Goal: Task Accomplishment & Management: Manage account settings

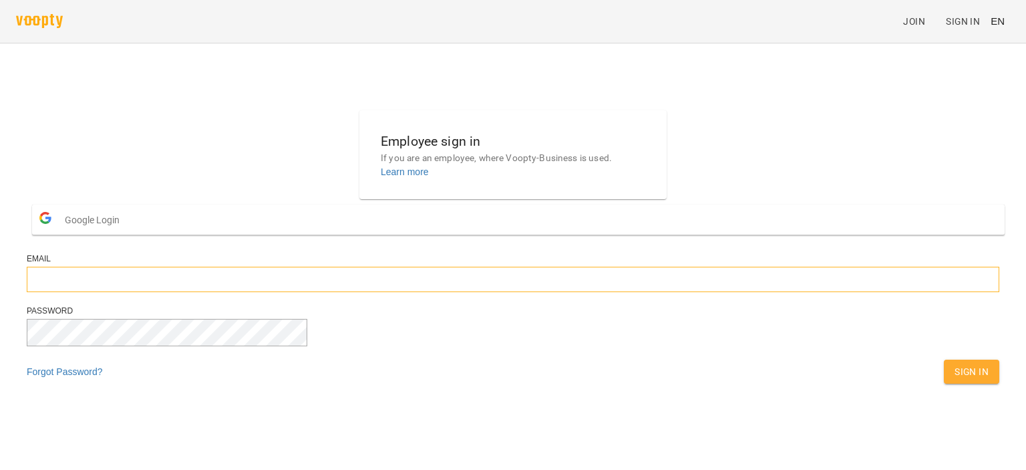
click at [374, 292] on input "email" at bounding box center [513, 279] width 973 height 25
click at [424, 292] on input "email" at bounding box center [513, 279] width 973 height 25
paste input "**********"
type input "**********"
click at [955, 380] on span "Sign In" at bounding box center [972, 372] width 34 height 16
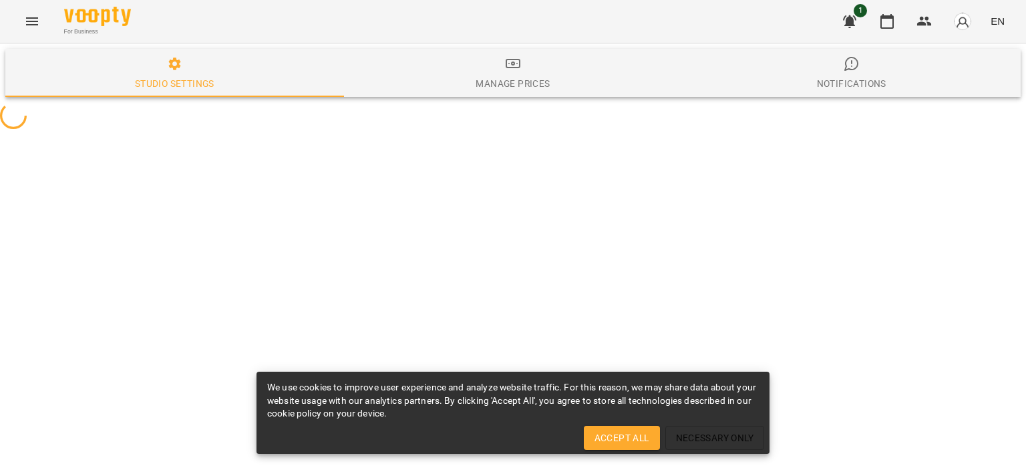
select select "**"
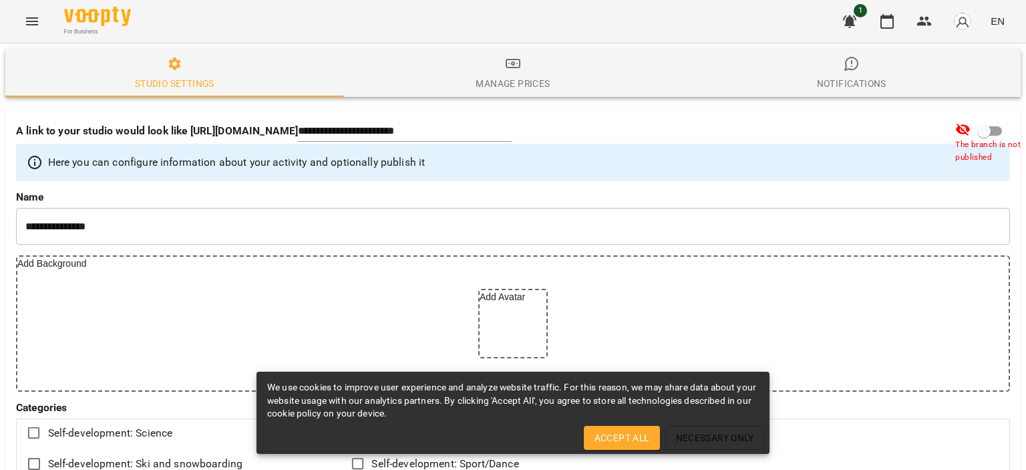
click at [32, 21] on icon "Menu" at bounding box center [32, 21] width 12 height 8
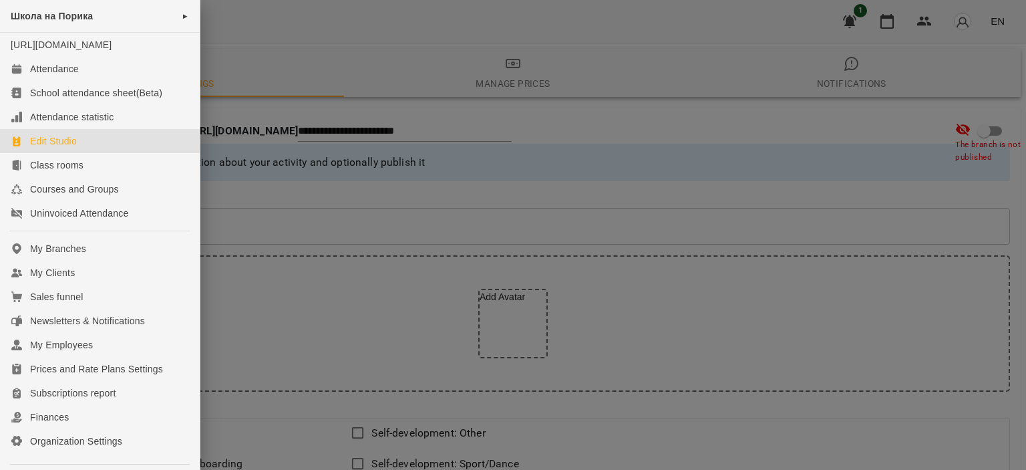
click at [727, 15] on div at bounding box center [513, 235] width 1026 height 470
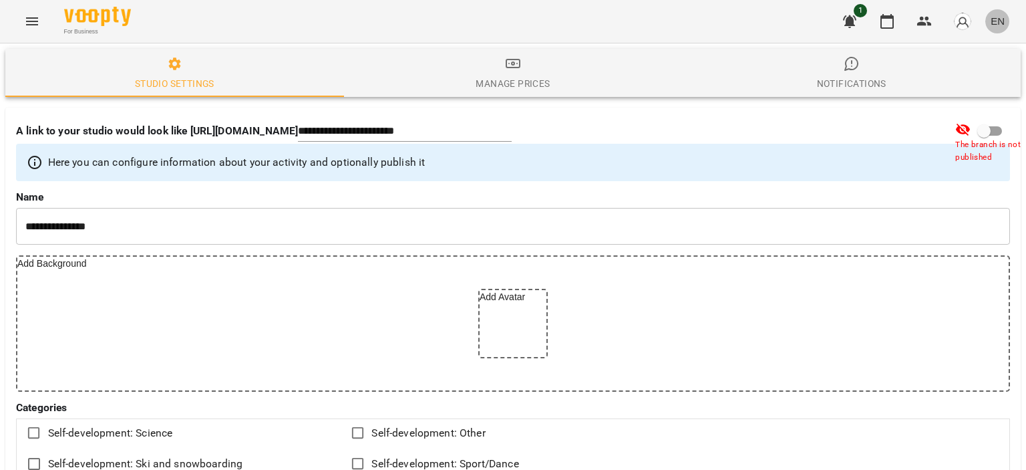
click at [989, 19] on button "EN" at bounding box center [998, 21] width 25 height 25
click at [985, 74] on div "Українська" at bounding box center [973, 75] width 68 height 24
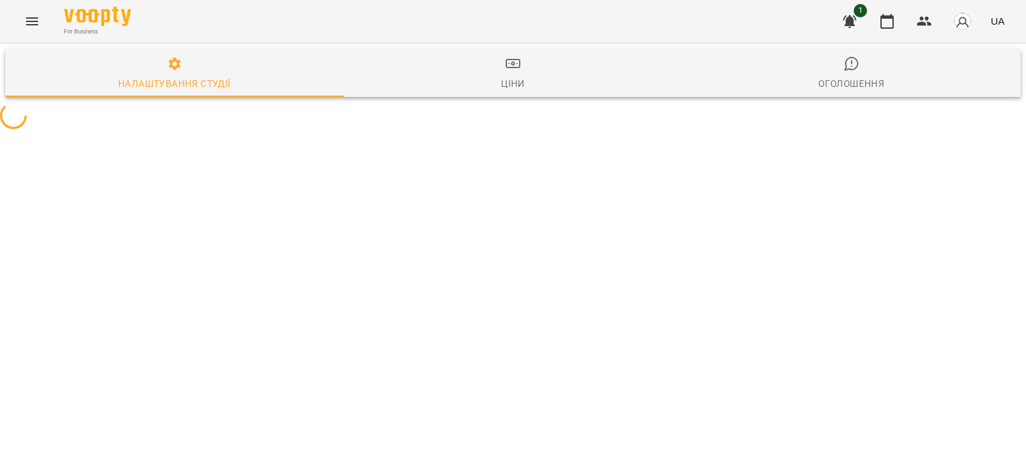
select select "**"
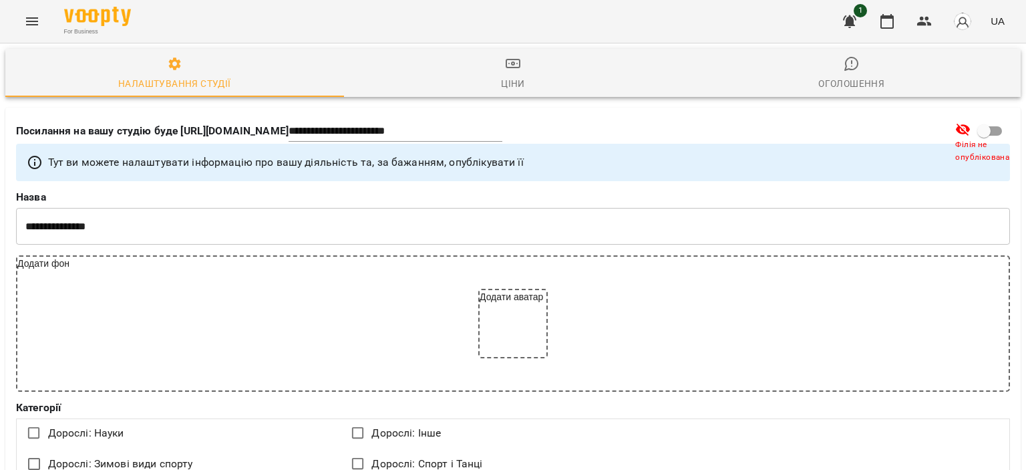
click at [32, 17] on icon "Menu" at bounding box center [32, 21] width 16 height 16
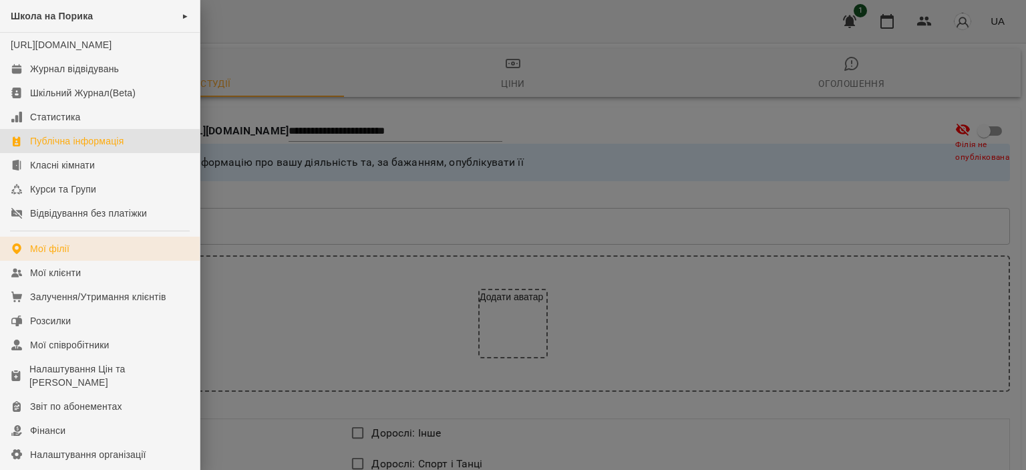
click at [88, 253] on link "Мої філії" at bounding box center [100, 249] width 200 height 24
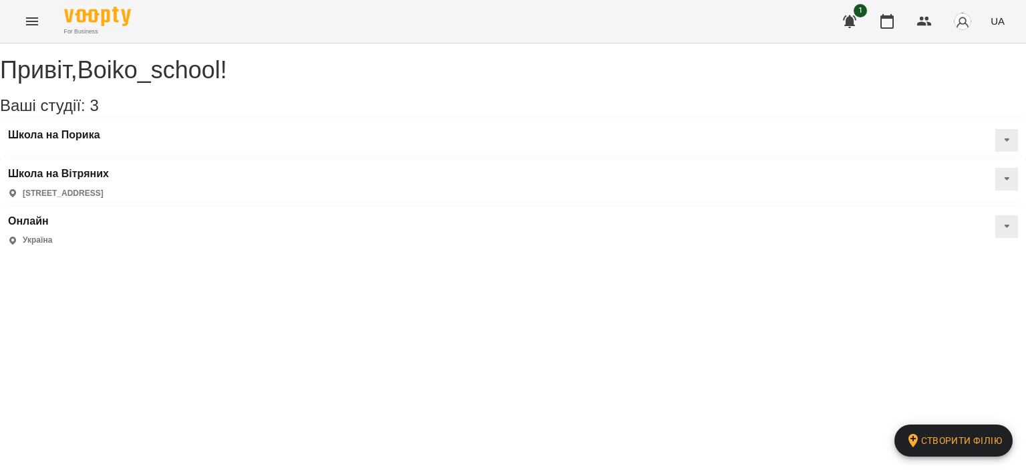
click at [209, 152] on div "Школа на Порика" at bounding box center [513, 140] width 1026 height 39
click at [996, 149] on button at bounding box center [1007, 140] width 23 height 23
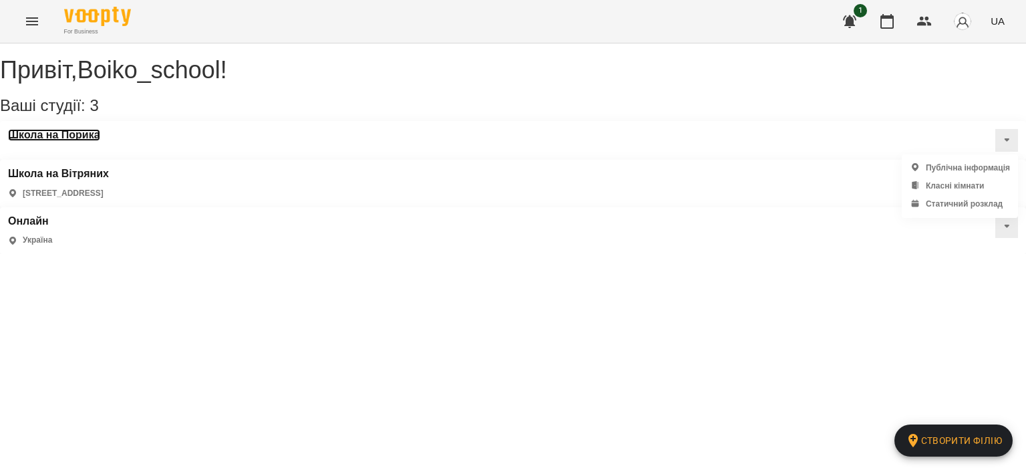
click at [57, 141] on h3 "Школа на Порика" at bounding box center [54, 135] width 92 height 12
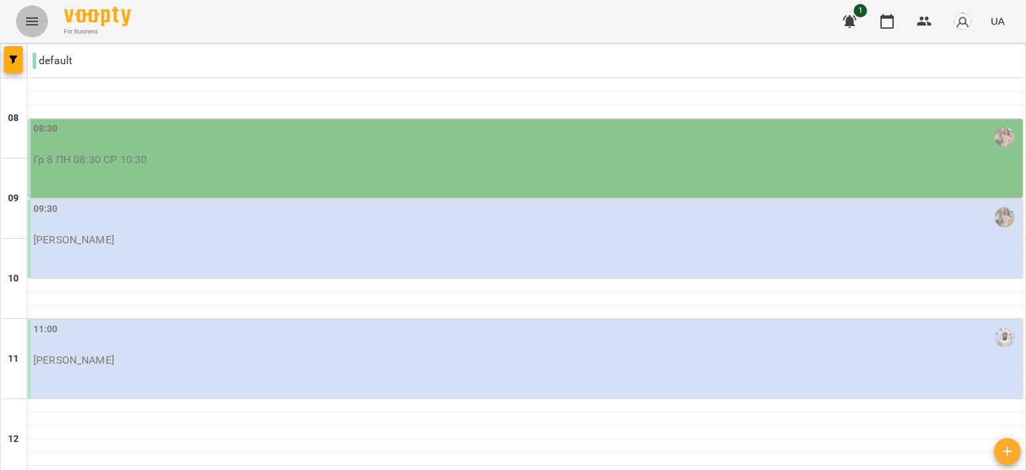
click at [45, 21] on button "Menu" at bounding box center [32, 21] width 32 height 32
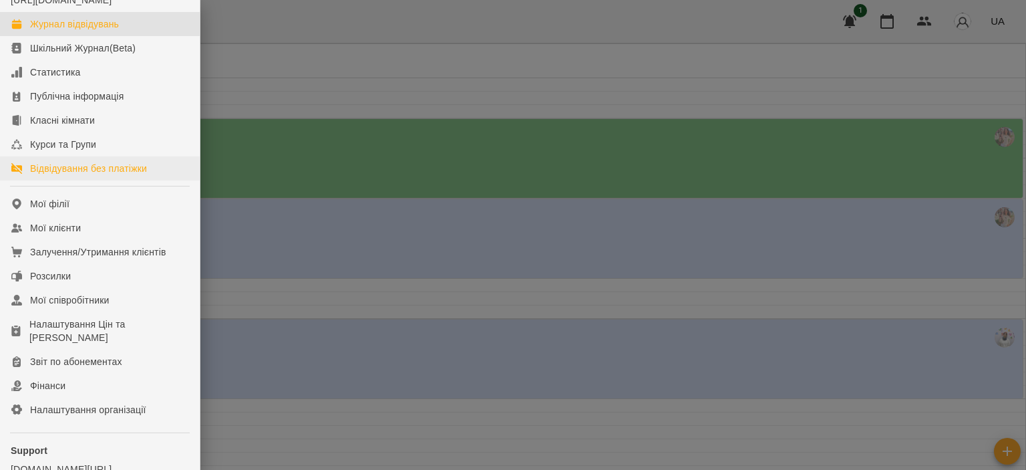
scroll to position [67, 0]
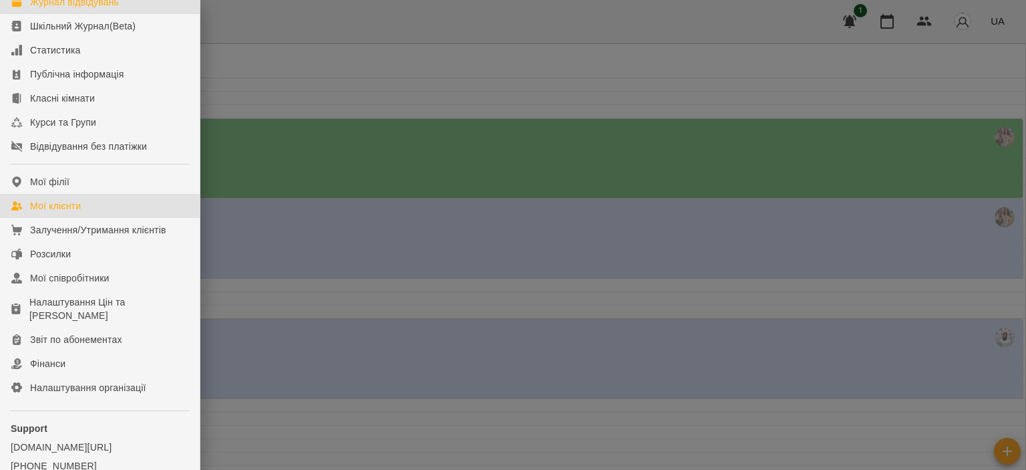
click at [49, 213] on div "Мої клієнти" at bounding box center [55, 205] width 51 height 13
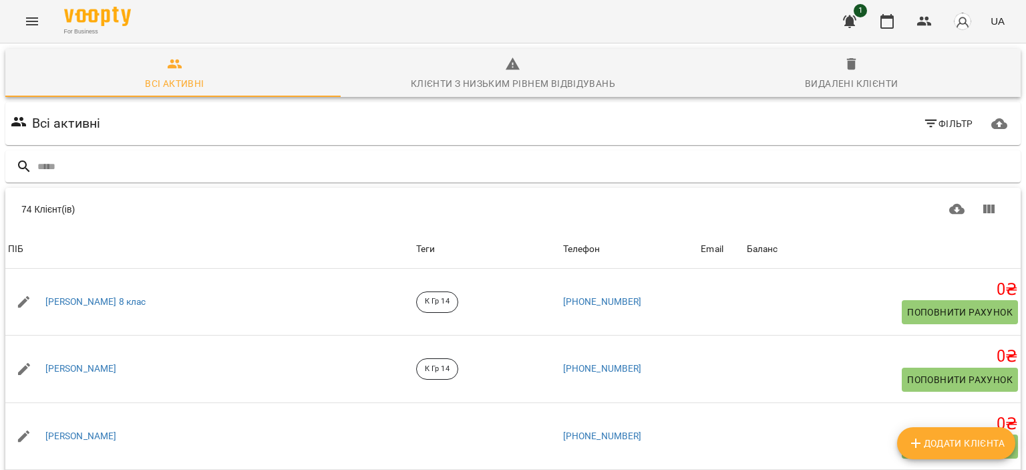
click at [563, 66] on span "Клієнти з низьким рівнем відвідувань" at bounding box center [513, 74] width 323 height 36
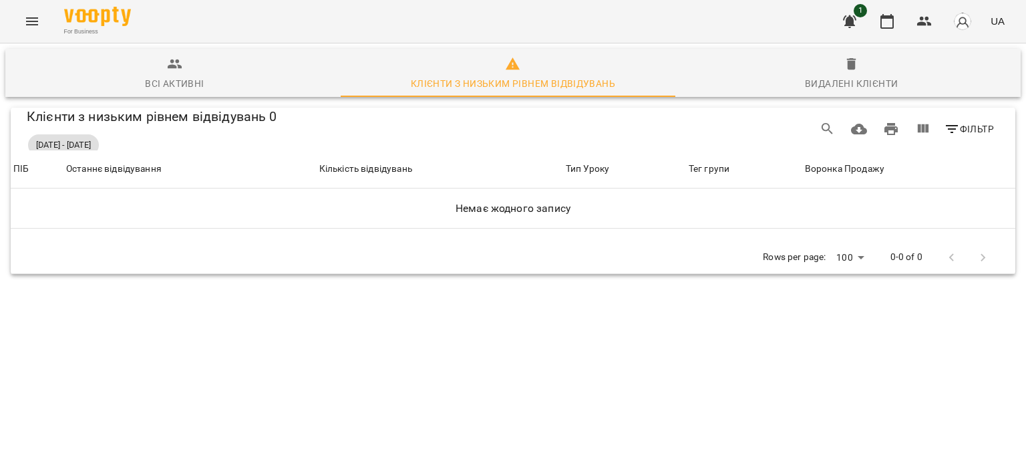
click at [894, 66] on span "Видалені клієнти" at bounding box center [851, 74] width 323 height 36
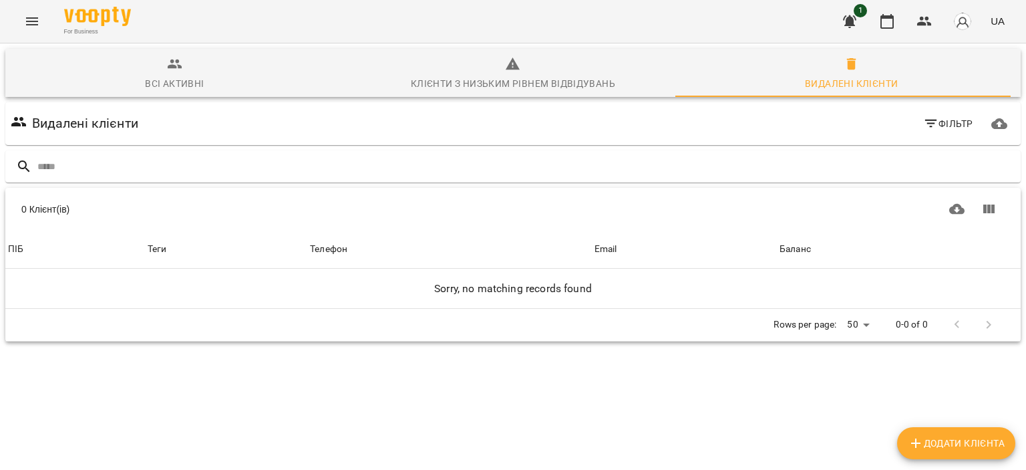
click at [152, 74] on span "Всі активні" at bounding box center [174, 74] width 323 height 36
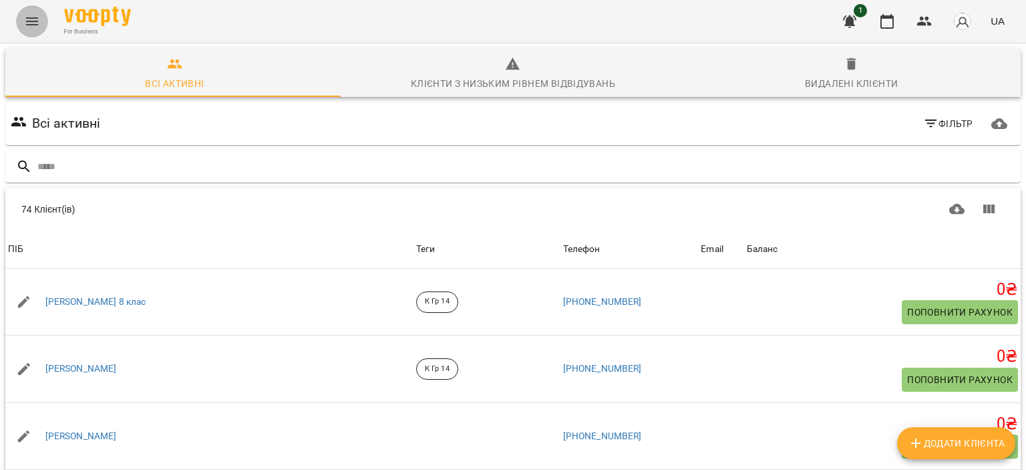
click at [40, 18] on button "Menu" at bounding box center [32, 21] width 32 height 32
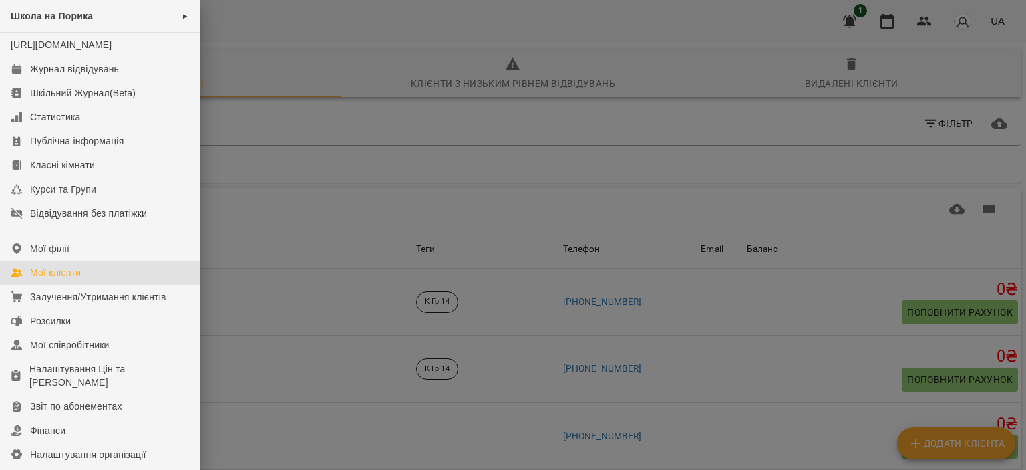
click at [301, 237] on div at bounding box center [513, 235] width 1026 height 470
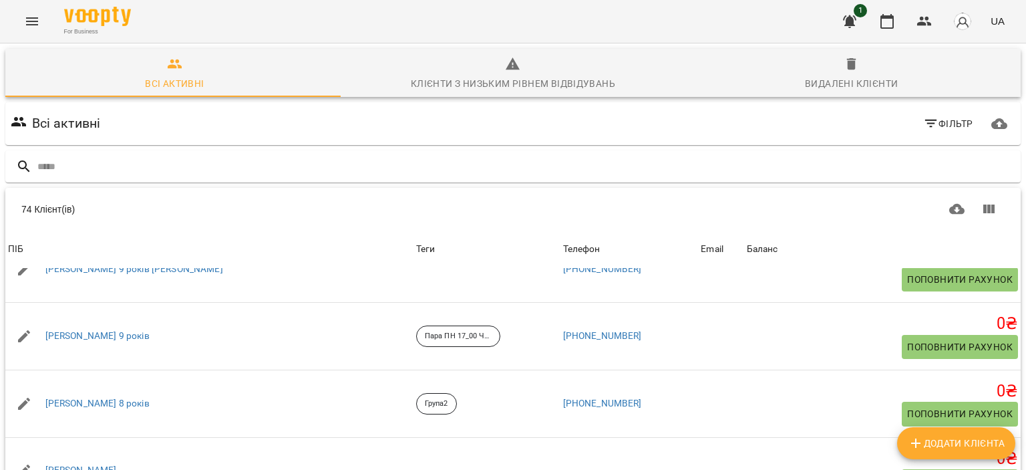
scroll to position [123, 0]
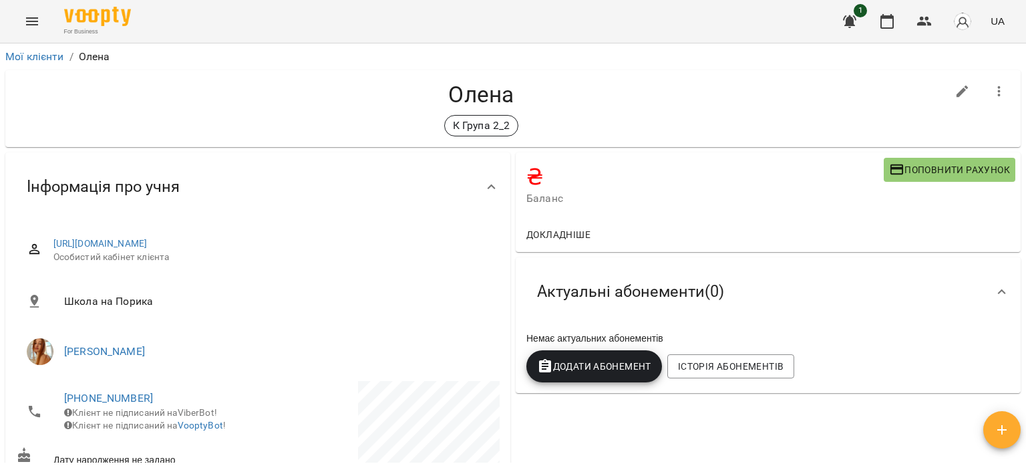
click at [27, 23] on icon "Menu" at bounding box center [32, 21] width 16 height 16
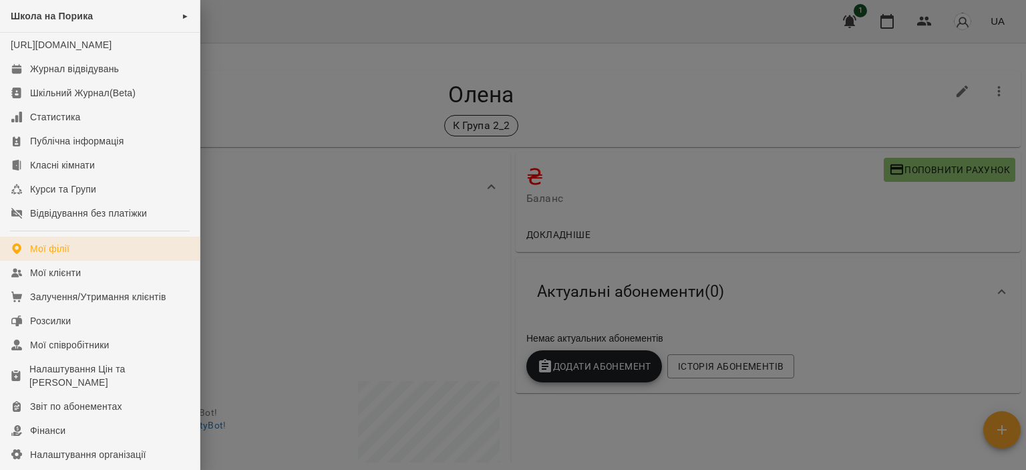
click at [44, 255] on div "Мої філії" at bounding box center [49, 248] width 39 height 13
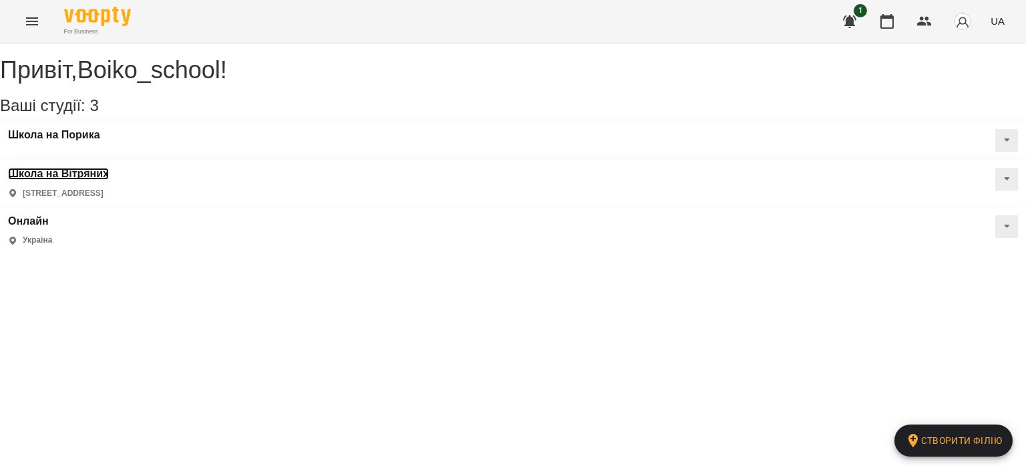
click at [109, 168] on h3 "Школа на Вітряних" at bounding box center [58, 174] width 101 height 12
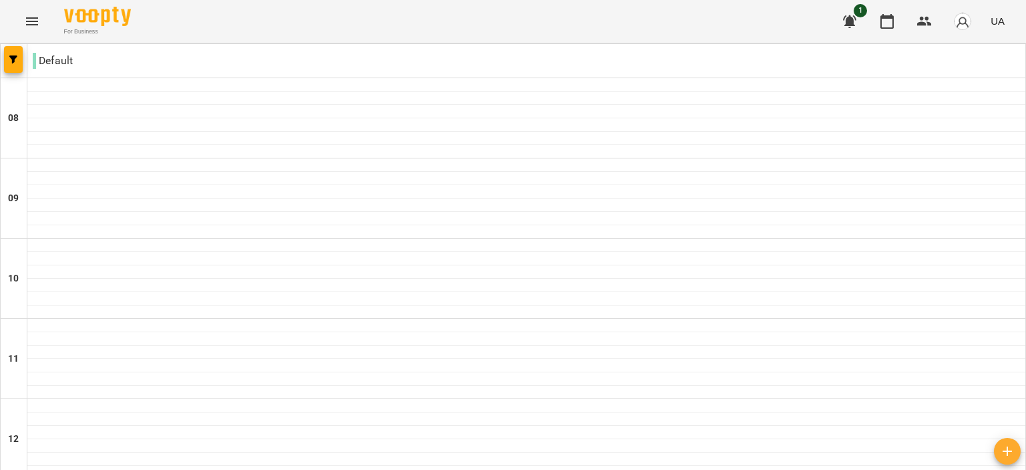
click at [26, 15] on icon "Menu" at bounding box center [32, 21] width 16 height 16
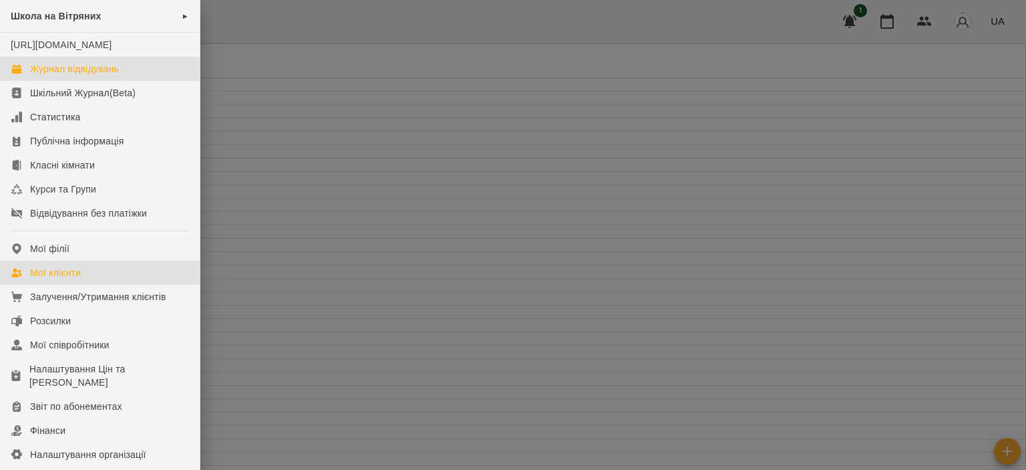
click at [70, 279] on div "Мої клієнти" at bounding box center [55, 272] width 51 height 13
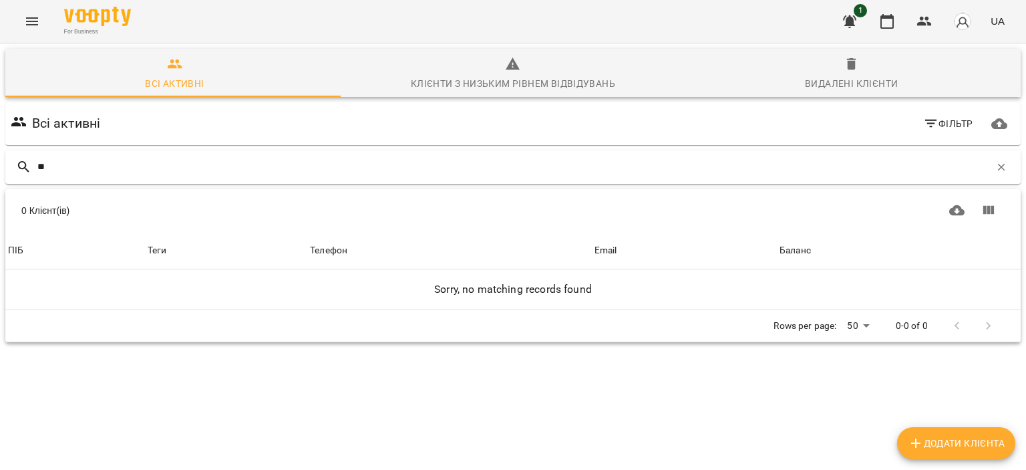
type input "*"
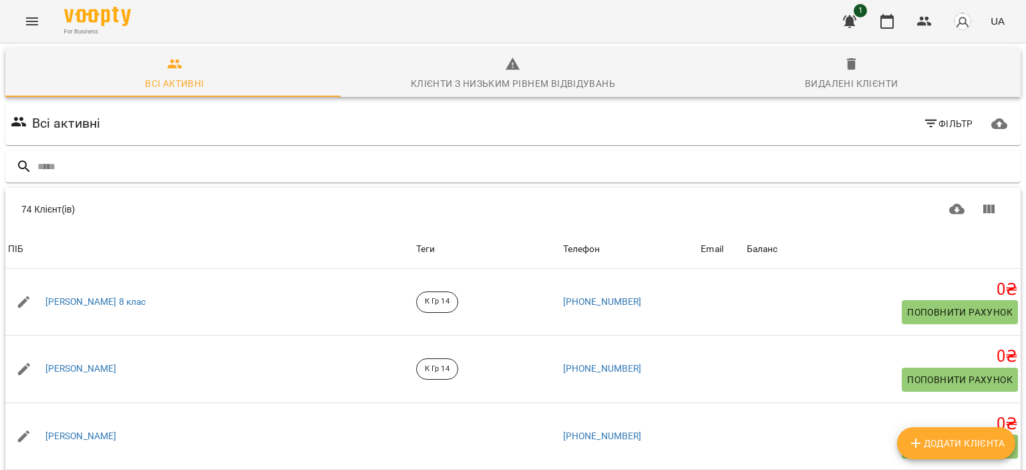
click at [938, 117] on span "Фільтр" at bounding box center [949, 124] width 50 height 16
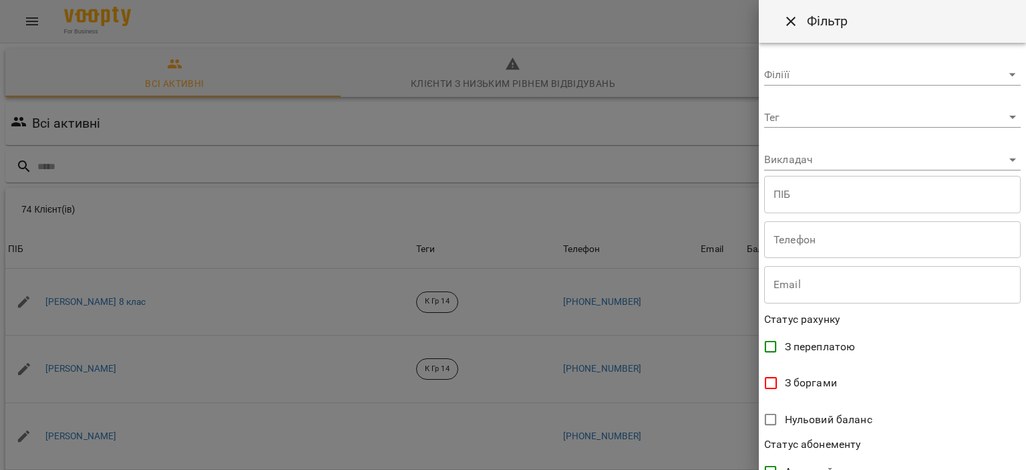
click at [833, 63] on body "For Business 1 UA Всі активні Клієнти з низьким рівнем відвідувань Видалені клі…" at bounding box center [513, 348] width 1026 height 696
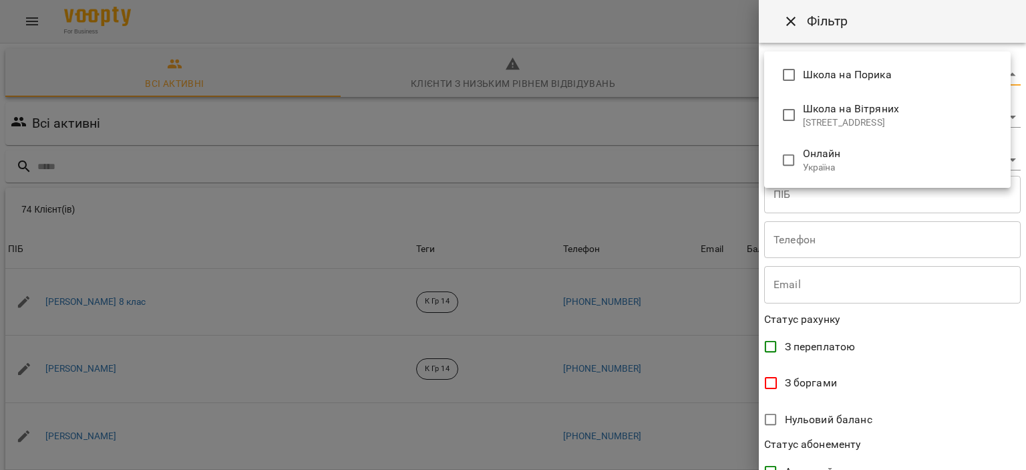
click at [875, 120] on p "[STREET_ADDRESS]" at bounding box center [901, 122] width 197 height 13
type input "**********"
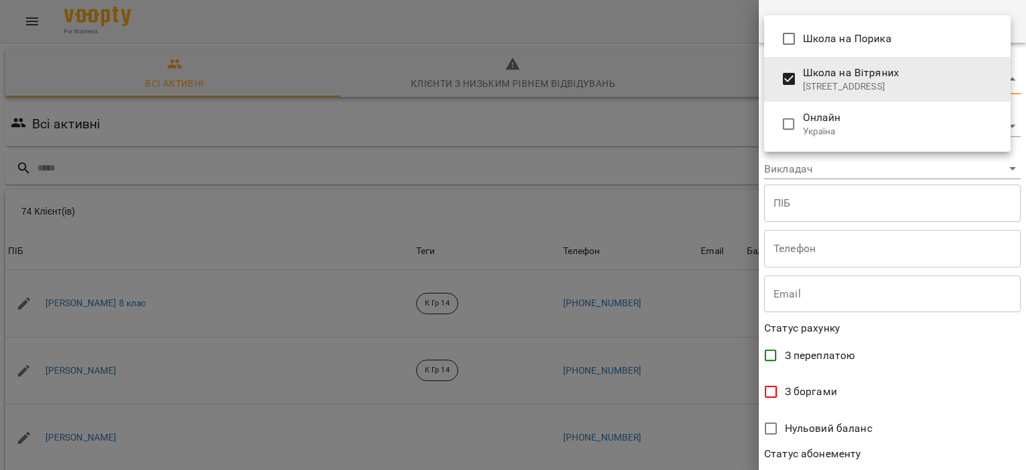
click at [628, 122] on div at bounding box center [513, 235] width 1026 height 470
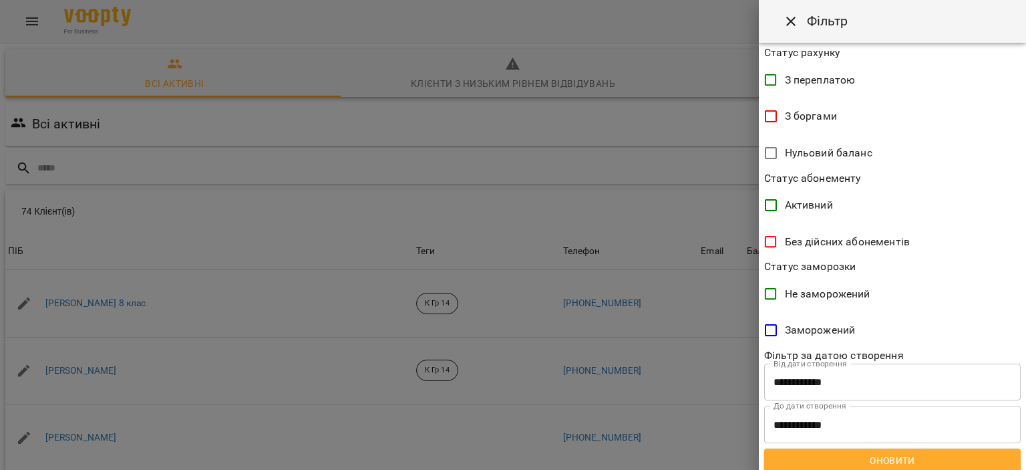
scroll to position [283, 0]
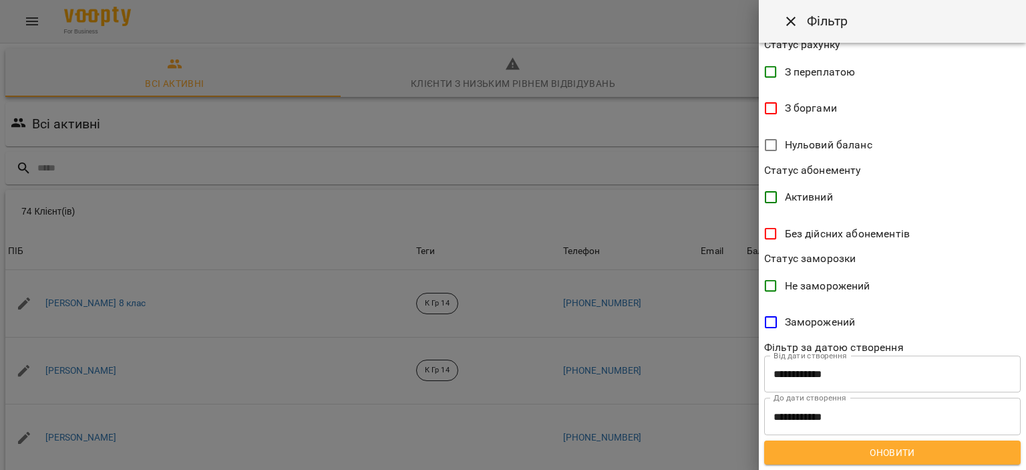
click at [932, 456] on span "Оновити" at bounding box center [892, 452] width 235 height 16
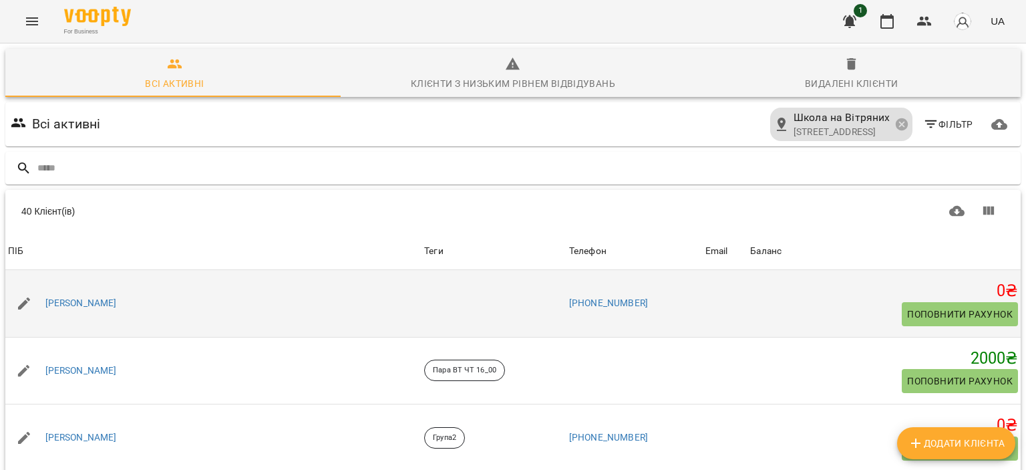
scroll to position [0, 0]
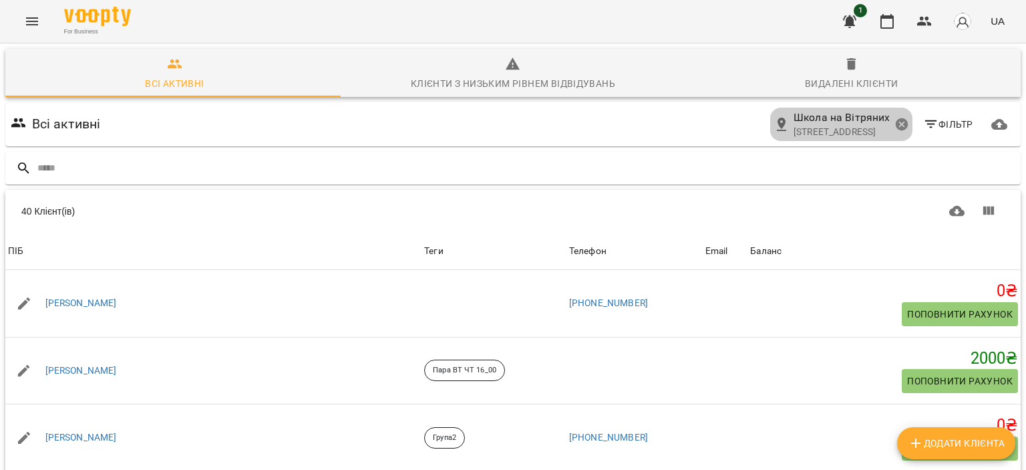
click at [895, 130] on icon at bounding box center [902, 124] width 15 height 15
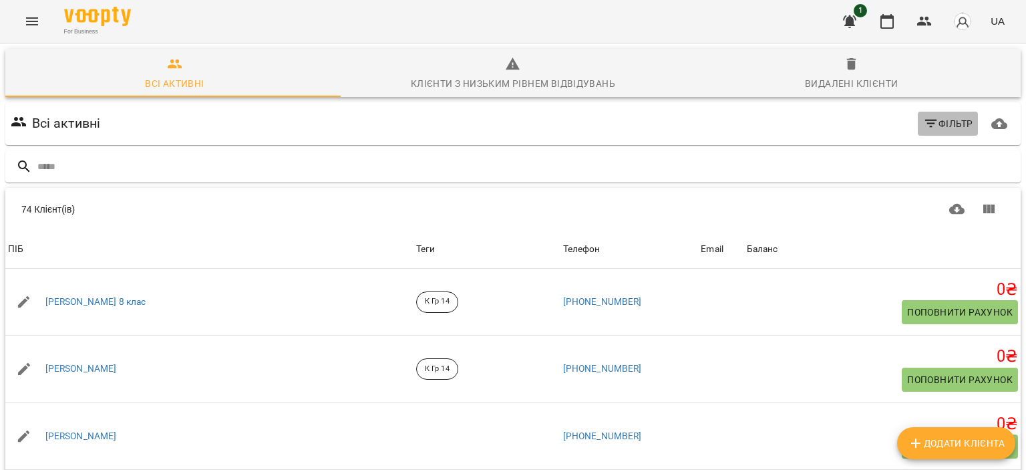
click at [934, 119] on span "Фільтр" at bounding box center [949, 124] width 50 height 16
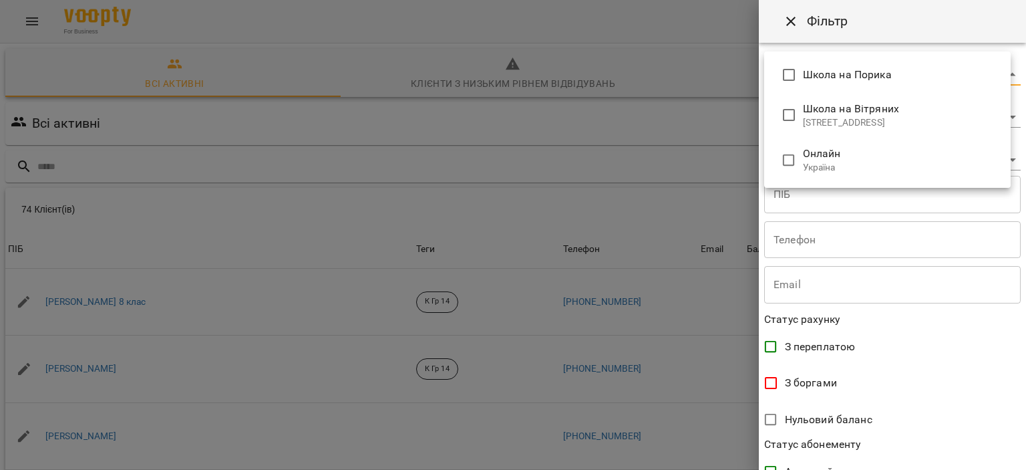
click at [816, 71] on body "For Business 1 UA Всі активні Клієнти з низьким рівнем відвідувань Видалені клі…" at bounding box center [513, 348] width 1026 height 696
click at [825, 77] on span "Школа на Порика" at bounding box center [901, 75] width 197 height 16
type input "**********"
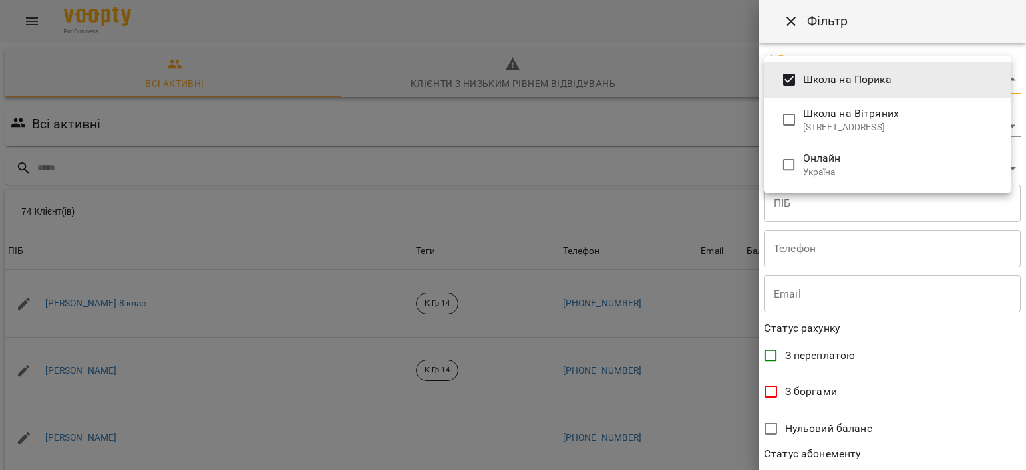
click at [911, 35] on div at bounding box center [513, 235] width 1026 height 470
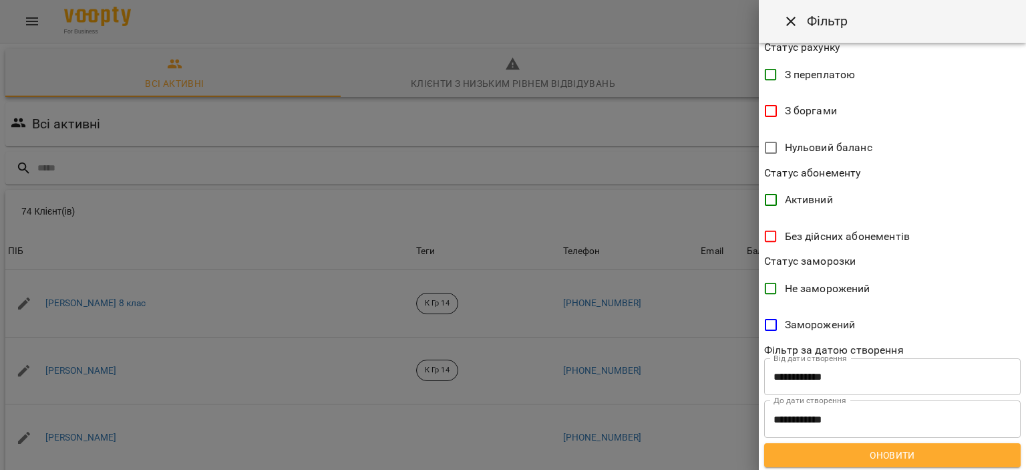
scroll to position [283, 0]
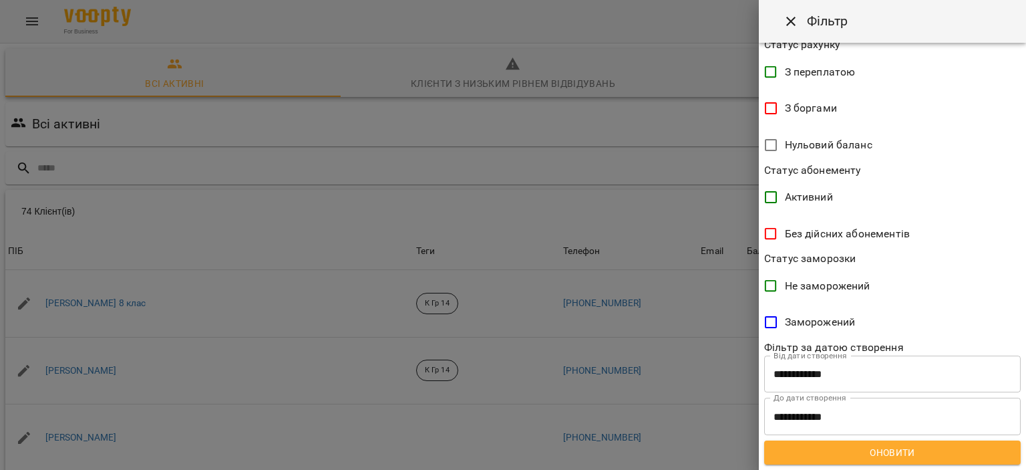
click at [832, 449] on span "Оновити" at bounding box center [892, 452] width 235 height 16
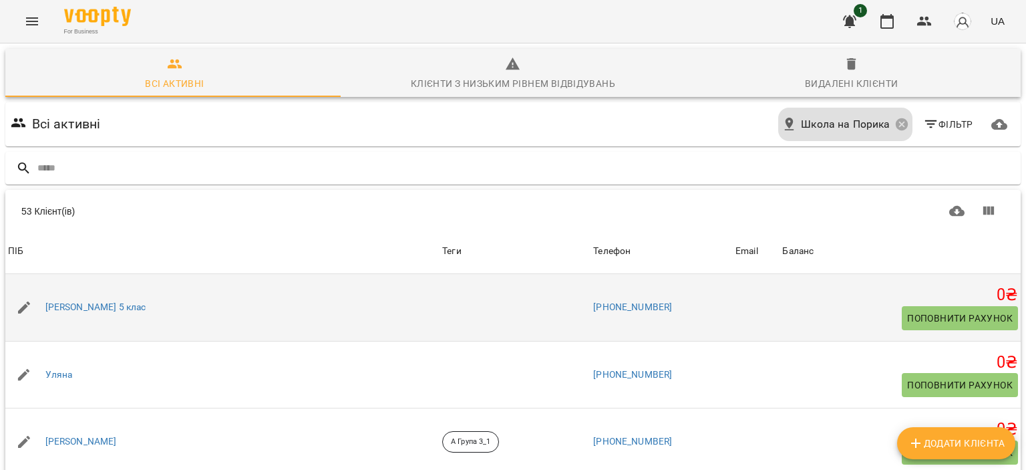
scroll to position [2922, 0]
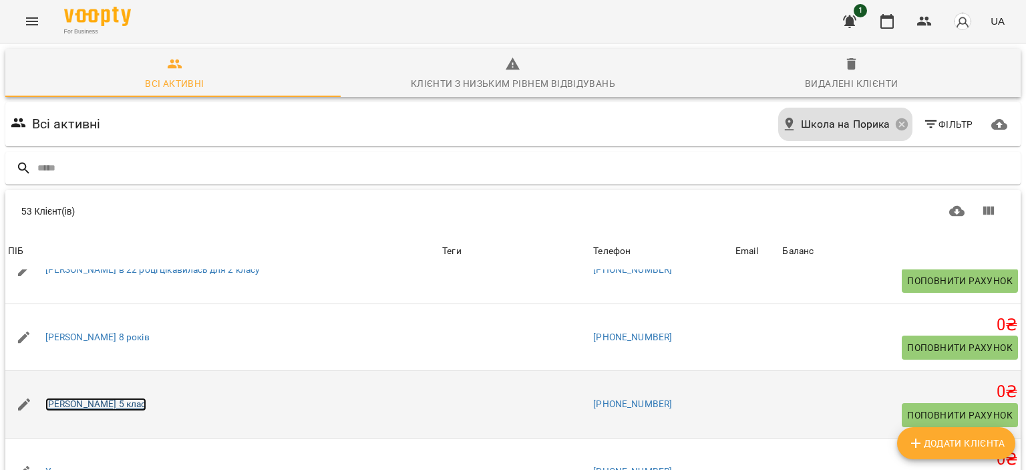
click at [67, 398] on link "[PERSON_NAME] 5 клас" at bounding box center [95, 404] width 101 height 13
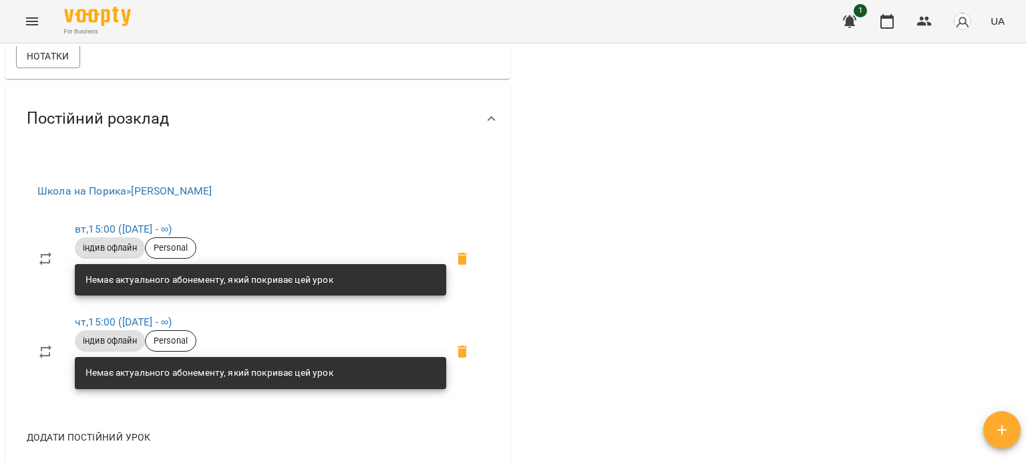
scroll to position [352, 0]
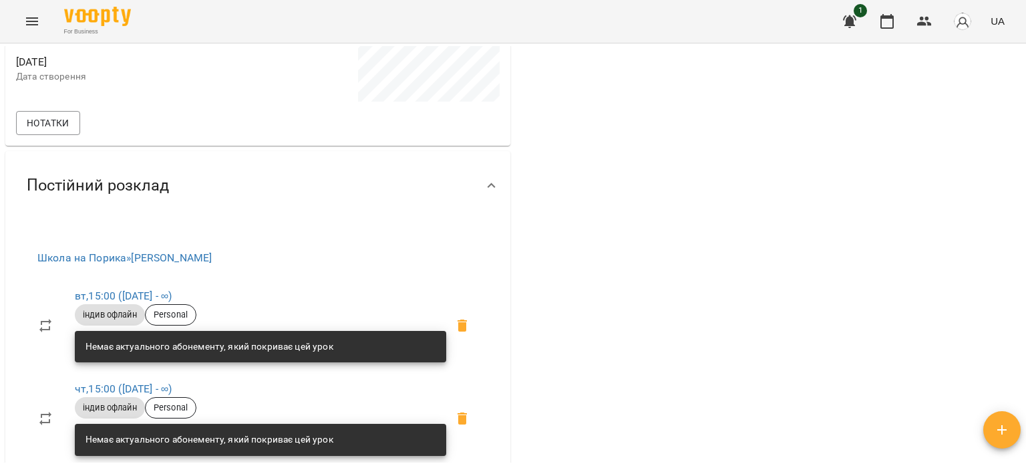
click at [166, 309] on span "Personal" at bounding box center [171, 315] width 50 height 12
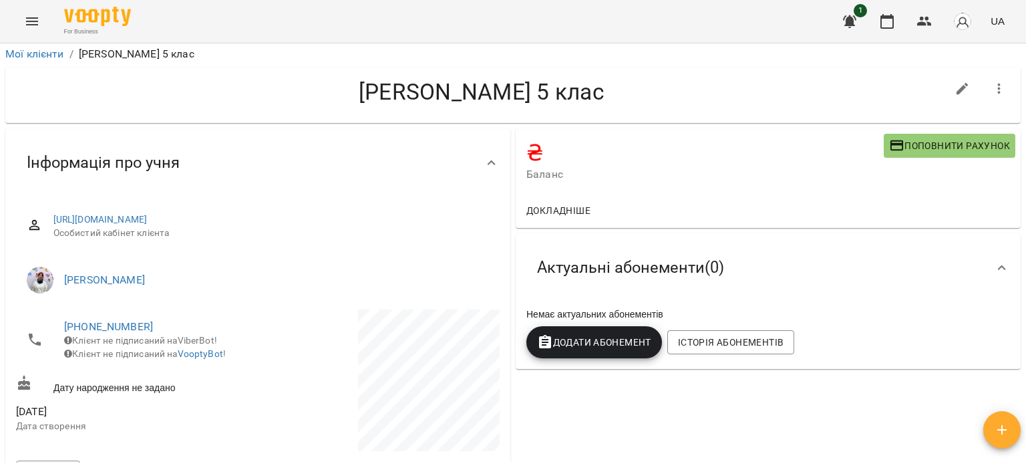
scroll to position [0, 0]
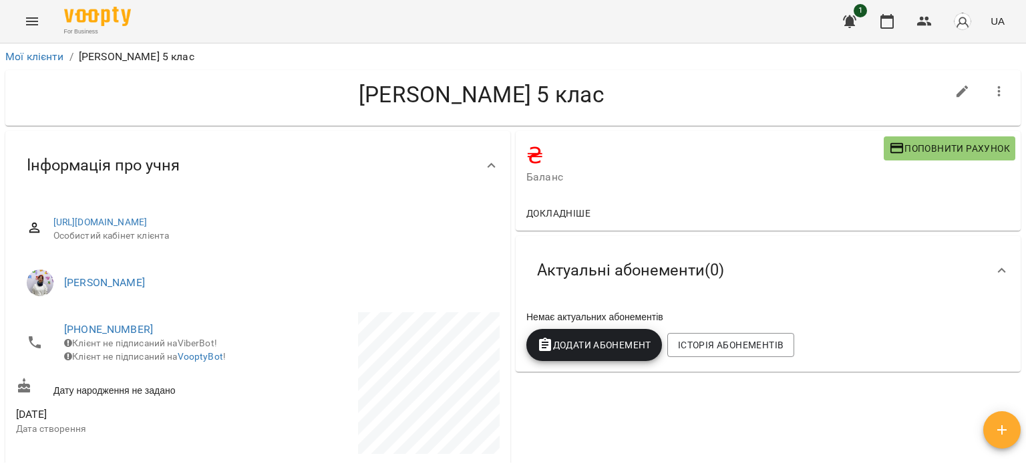
click at [35, 26] on icon "Menu" at bounding box center [32, 21] width 16 height 16
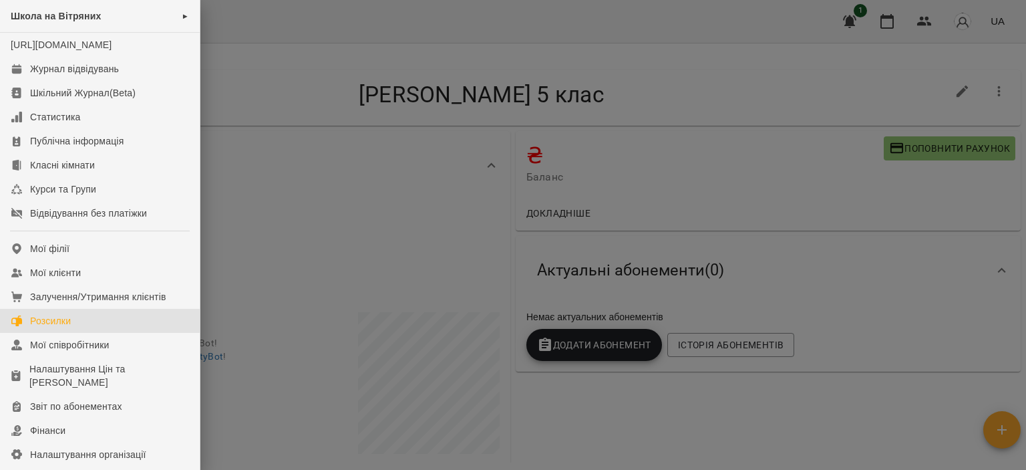
click at [59, 327] on div "Розсилки" at bounding box center [50, 320] width 41 height 13
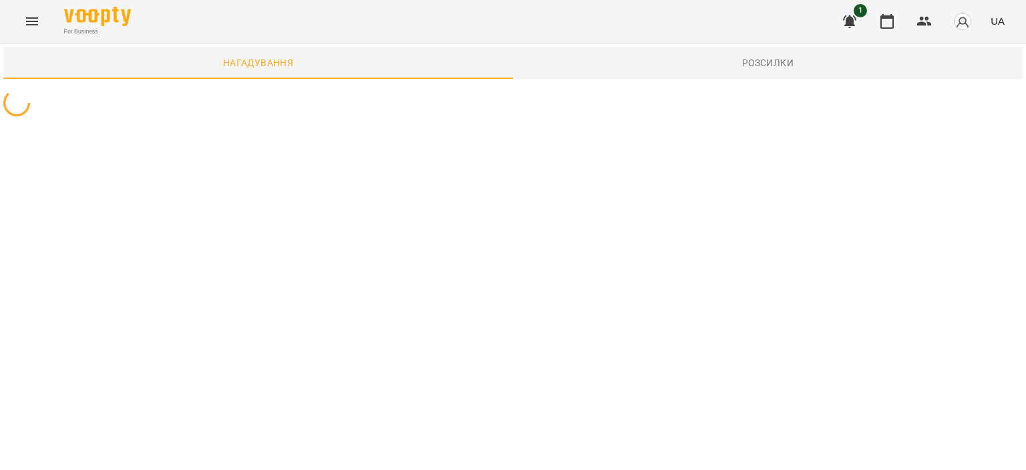
click at [35, 17] on icon "Menu" at bounding box center [32, 21] width 16 height 16
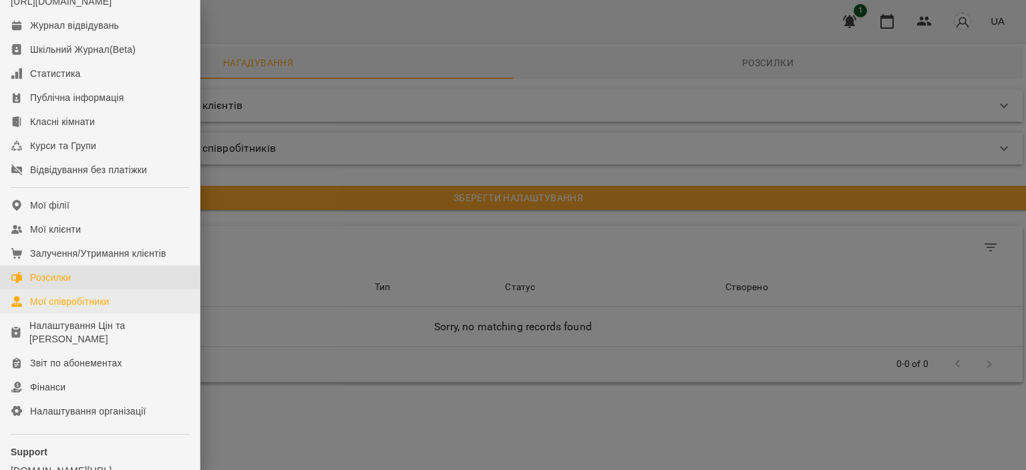
scroll to position [67, 0]
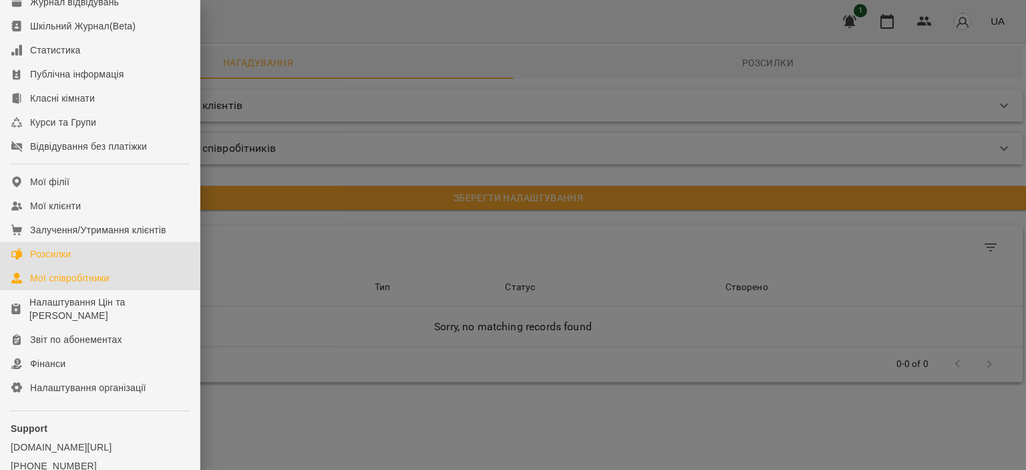
click at [57, 285] on div "Мої співробітники" at bounding box center [70, 277] width 80 height 13
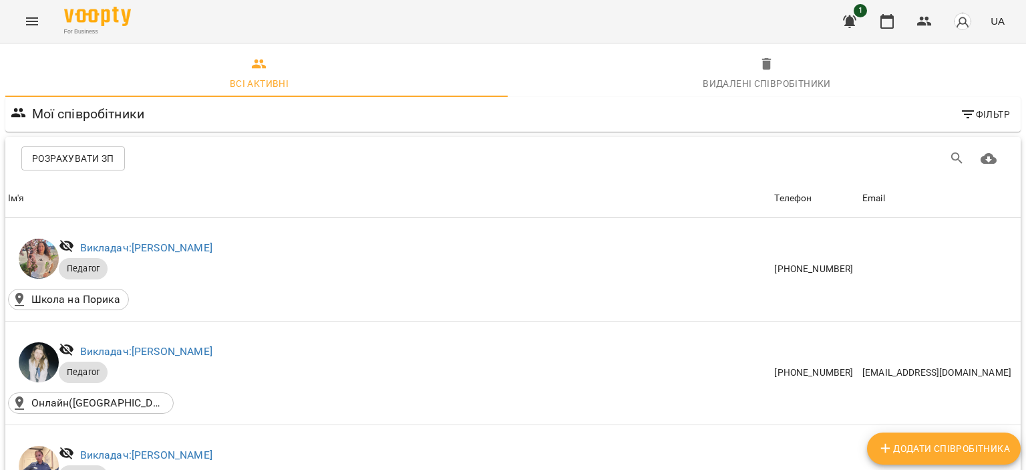
click at [708, 82] on div "Видалені cпівробітники" at bounding box center [767, 84] width 128 height 16
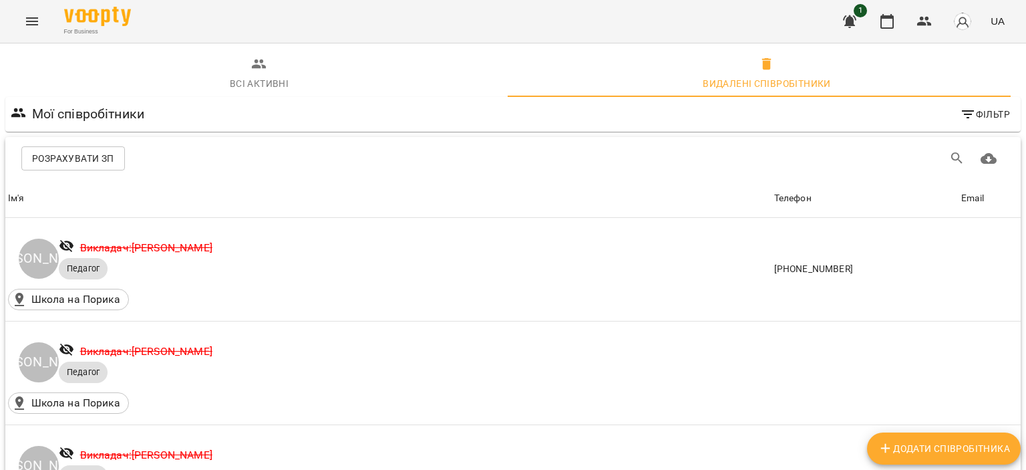
click at [277, 74] on span "Всі активні" at bounding box center [259, 74] width 492 height 36
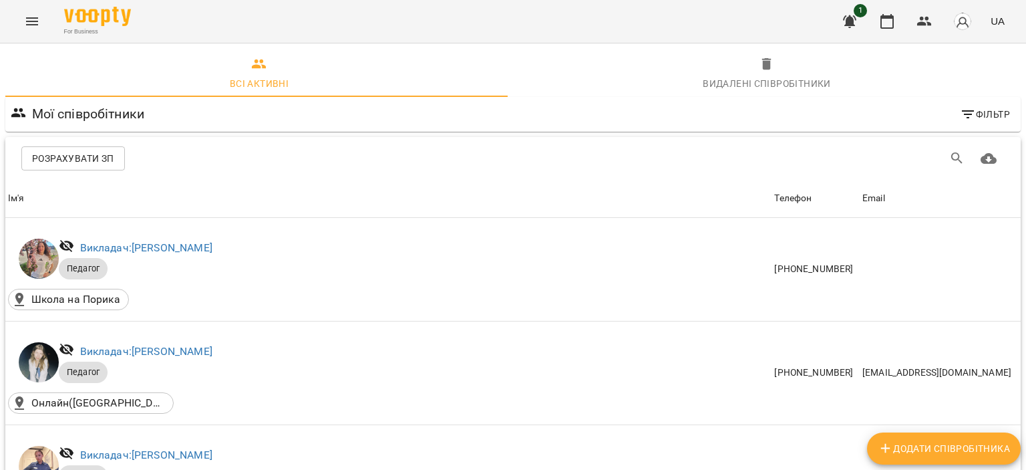
click at [31, 18] on icon "Menu" at bounding box center [32, 21] width 12 height 8
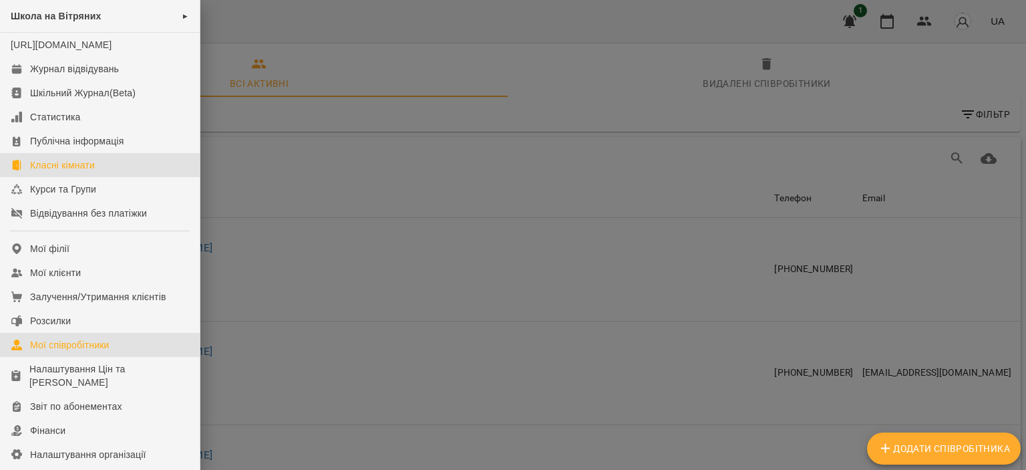
click at [55, 172] on div "Класні кімнати" at bounding box center [62, 164] width 65 height 13
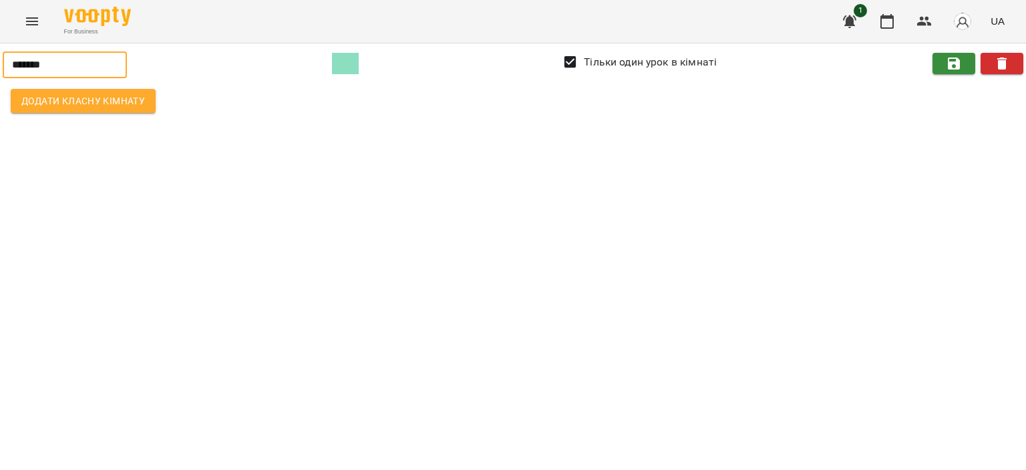
click at [27, 66] on input "*******" at bounding box center [65, 64] width 124 height 27
click at [30, 22] on icon "Menu" at bounding box center [32, 21] width 16 height 16
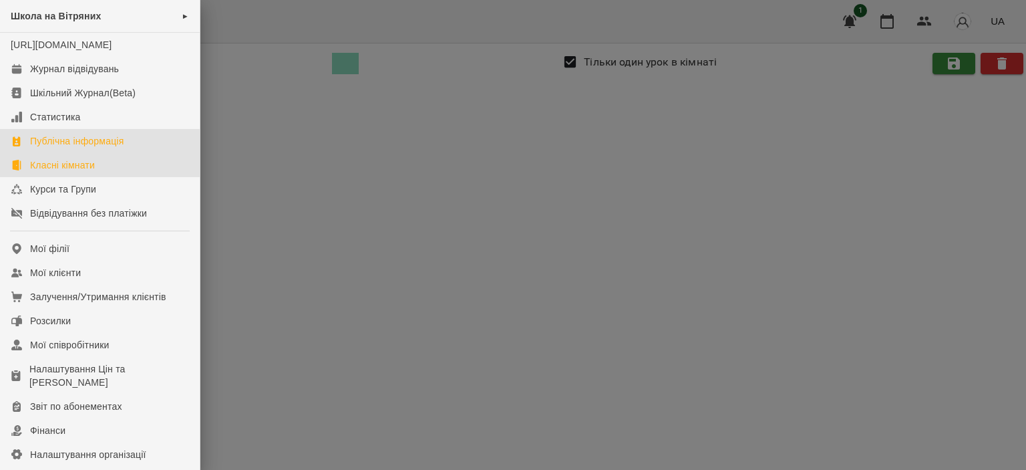
click at [84, 148] on div "Публічна інформація" at bounding box center [77, 140] width 94 height 13
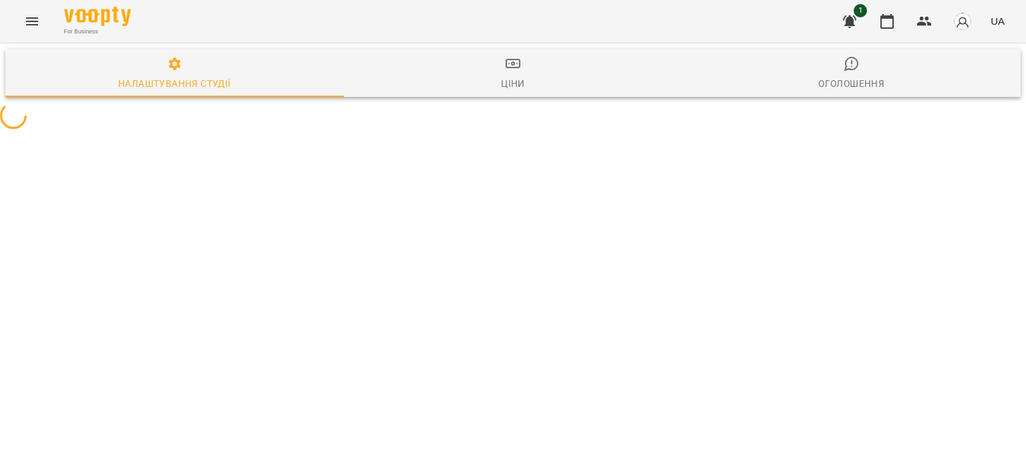
select select "**"
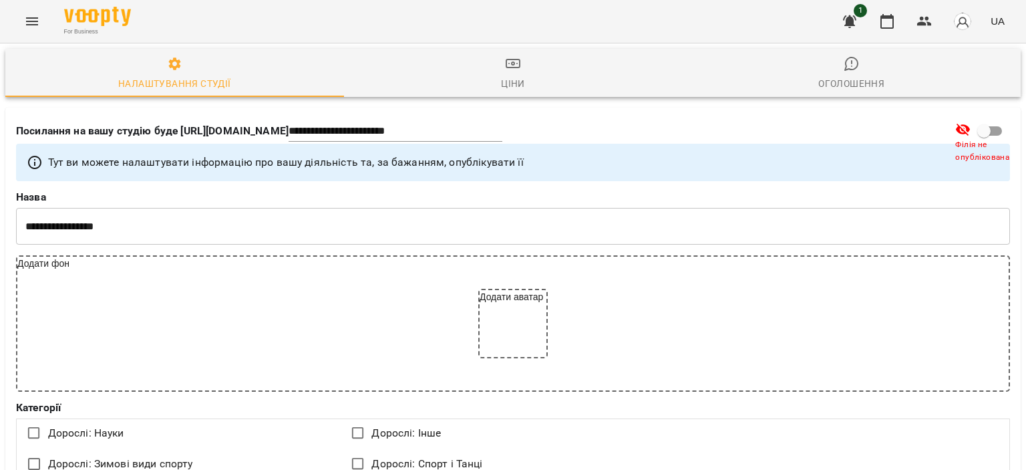
click at [38, 16] on icon "Menu" at bounding box center [32, 21] width 16 height 16
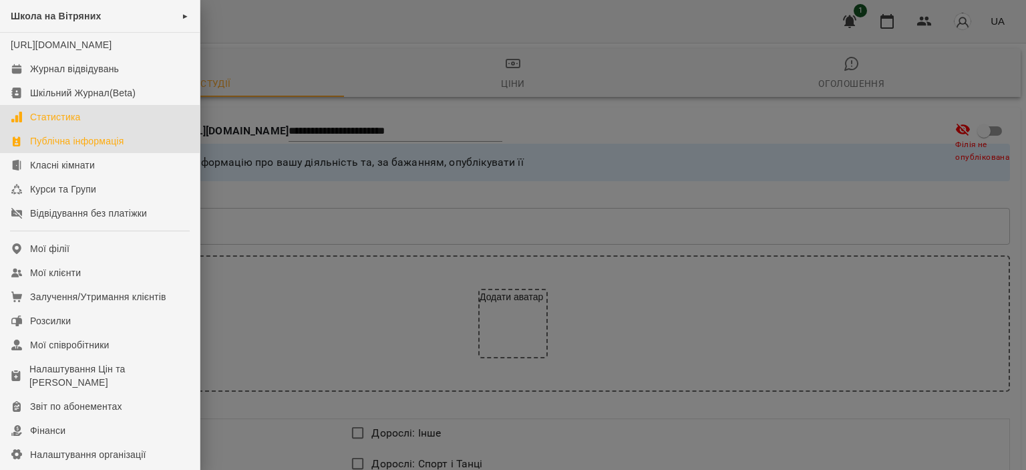
click at [62, 124] on div "Статистика" at bounding box center [55, 116] width 51 height 13
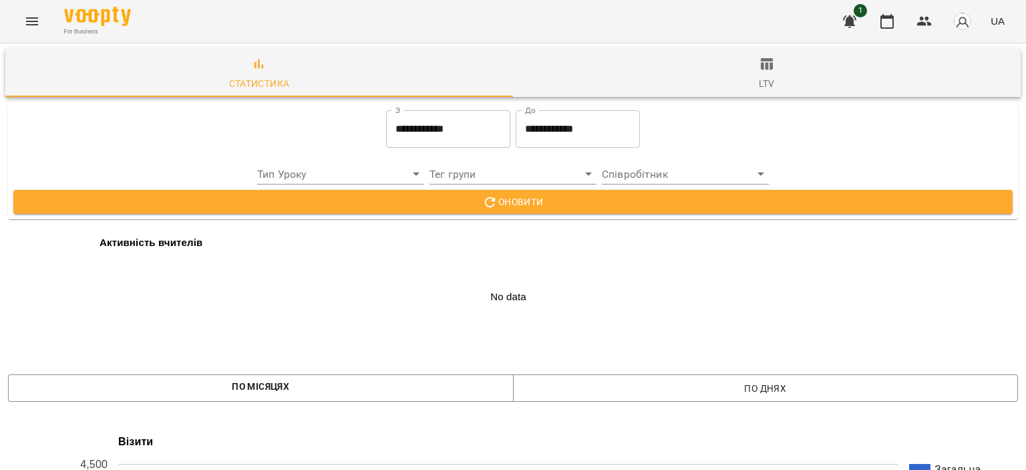
click at [33, 30] on button "Menu" at bounding box center [32, 21] width 32 height 32
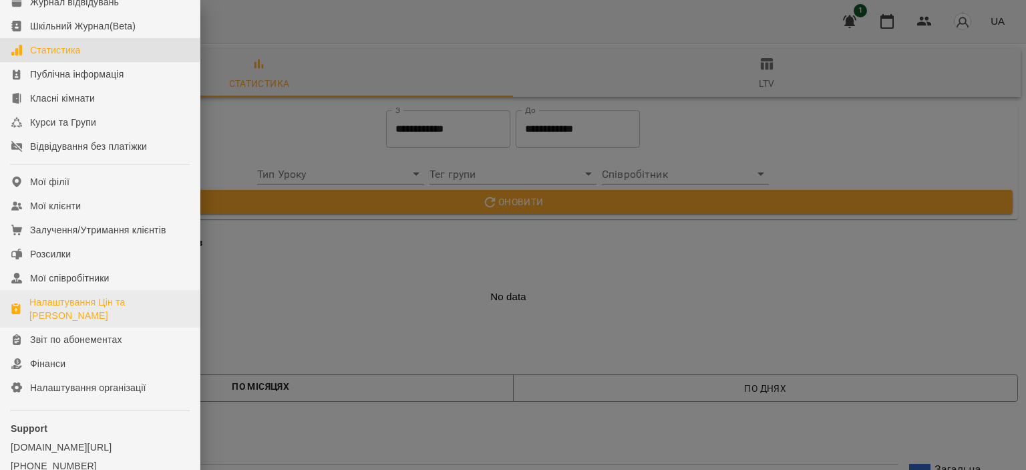
scroll to position [134, 0]
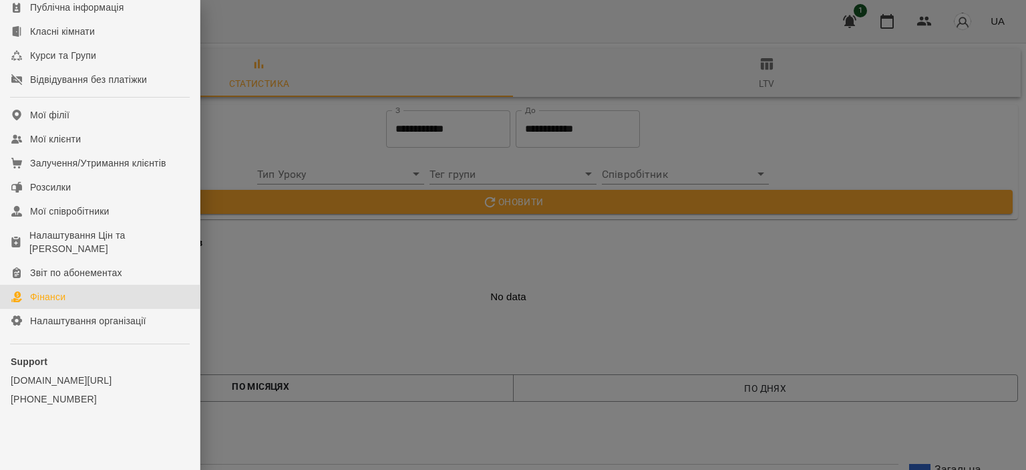
click at [56, 303] on div "Фінанси" at bounding box center [47, 296] width 35 height 13
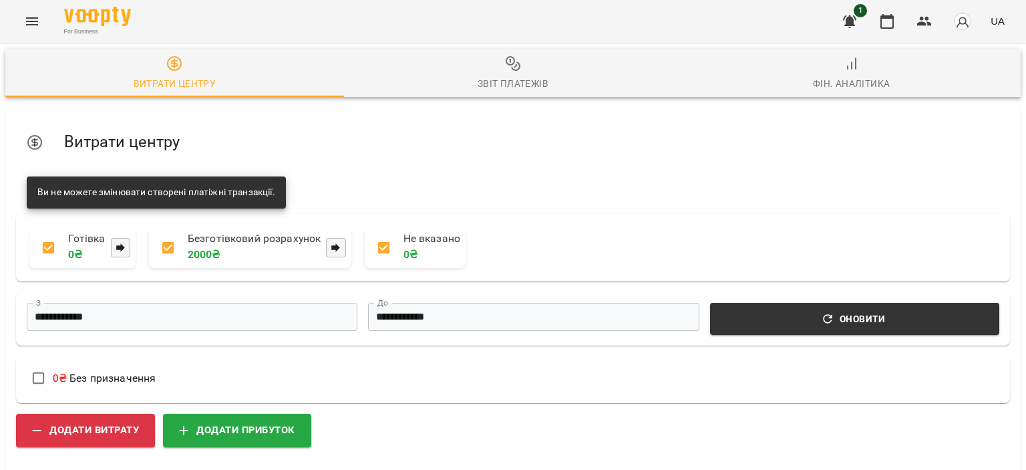
click at [561, 74] on span "Звіт платежів" at bounding box center [513, 73] width 323 height 36
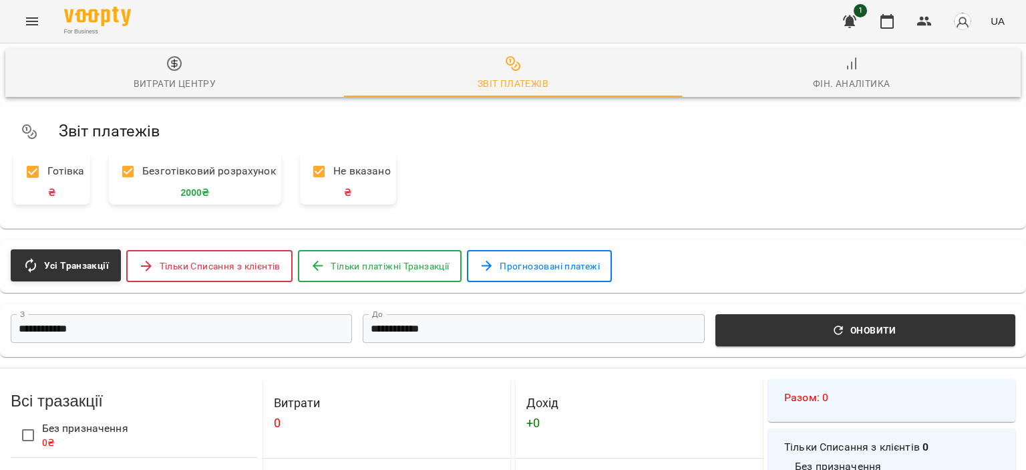
click at [839, 84] on div "Фін. Аналітика" at bounding box center [852, 84] width 78 height 16
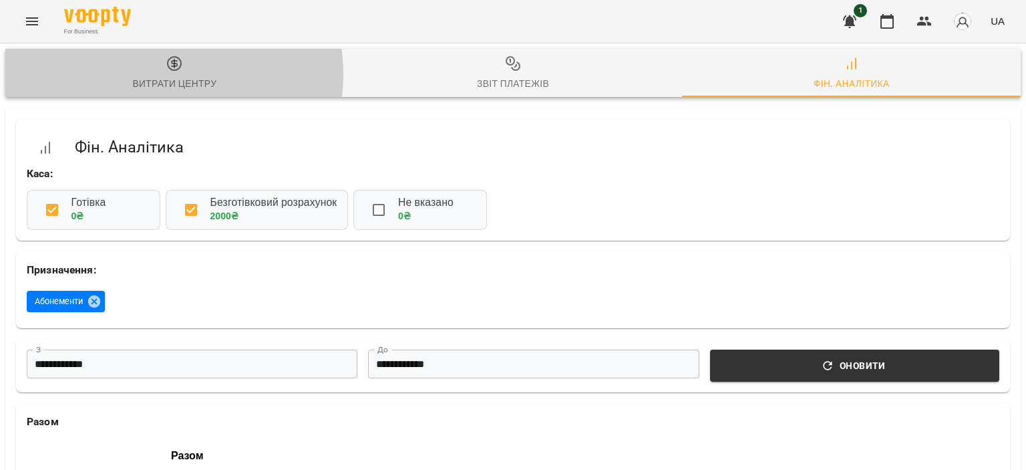
click at [162, 74] on span "Витрати центру" at bounding box center [174, 73] width 323 height 36
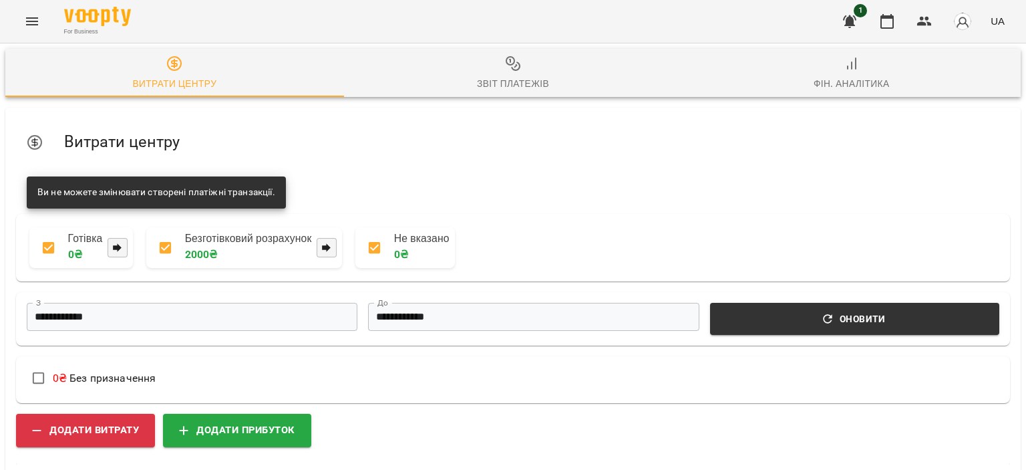
click at [512, 71] on icon "button" at bounding box center [516, 67] width 8 height 8
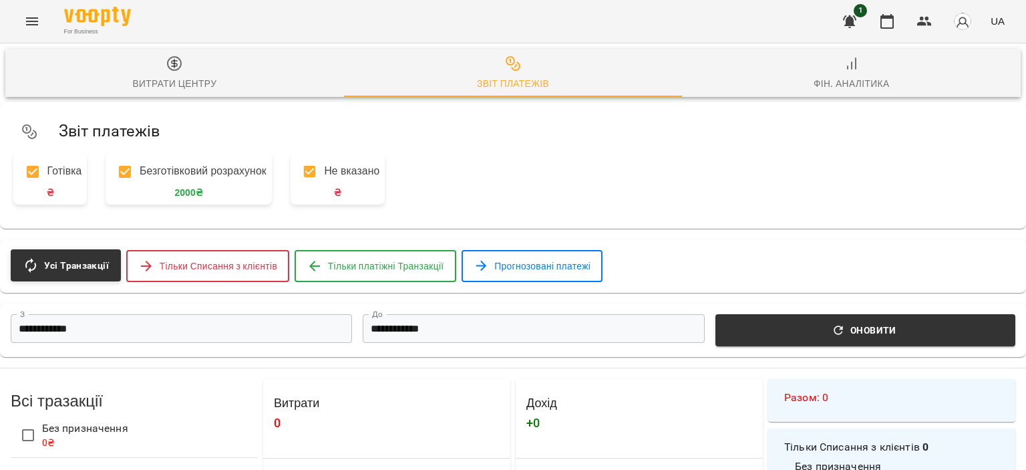
click at [215, 86] on span "Витрати центру" at bounding box center [174, 73] width 323 height 36
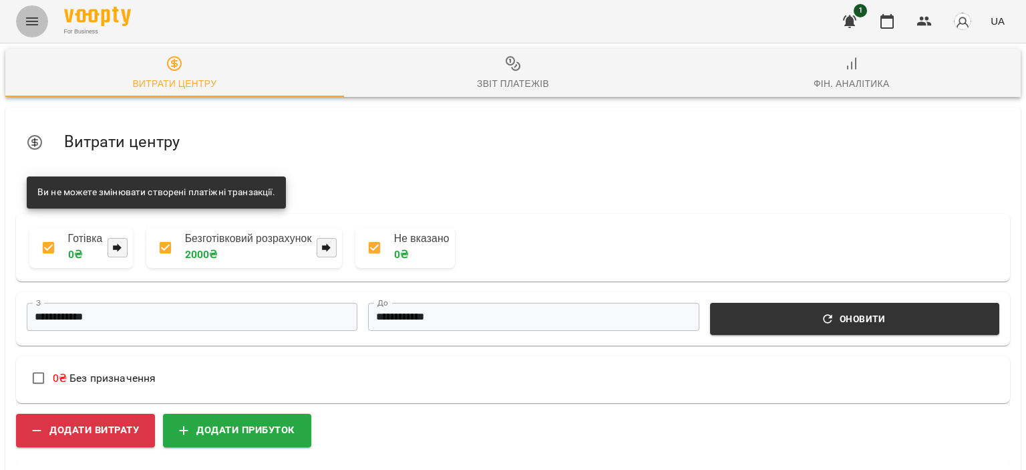
click at [37, 29] on button "Menu" at bounding box center [32, 21] width 32 height 32
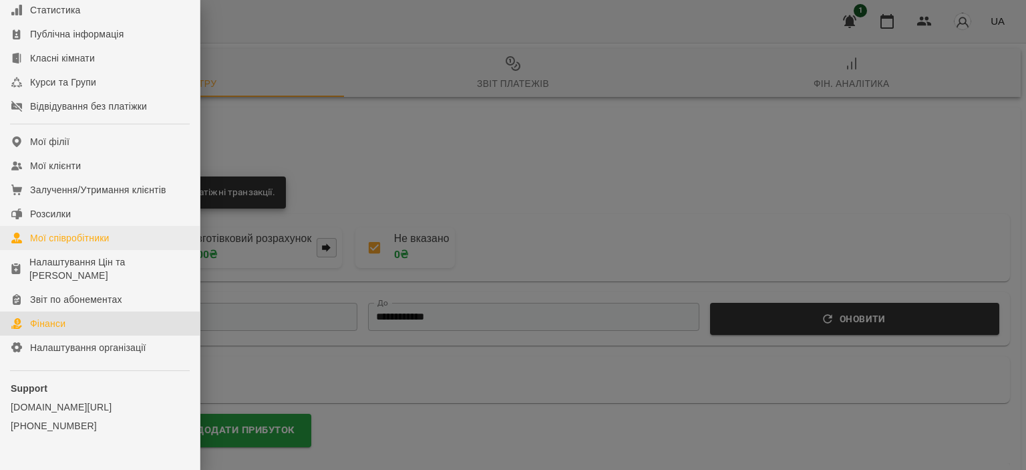
scroll to position [147, 0]
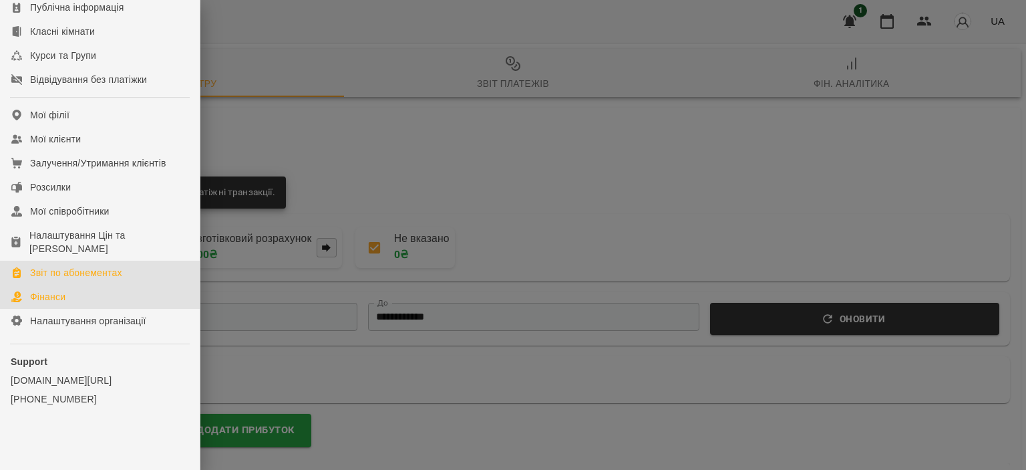
click at [72, 267] on div "Звіт по абонементах" at bounding box center [76, 272] width 92 height 13
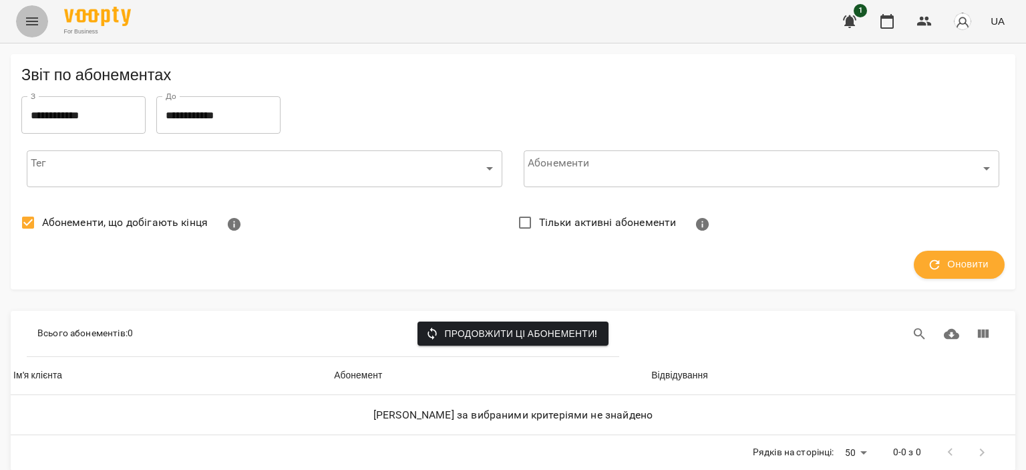
click at [44, 23] on button "Menu" at bounding box center [32, 21] width 32 height 32
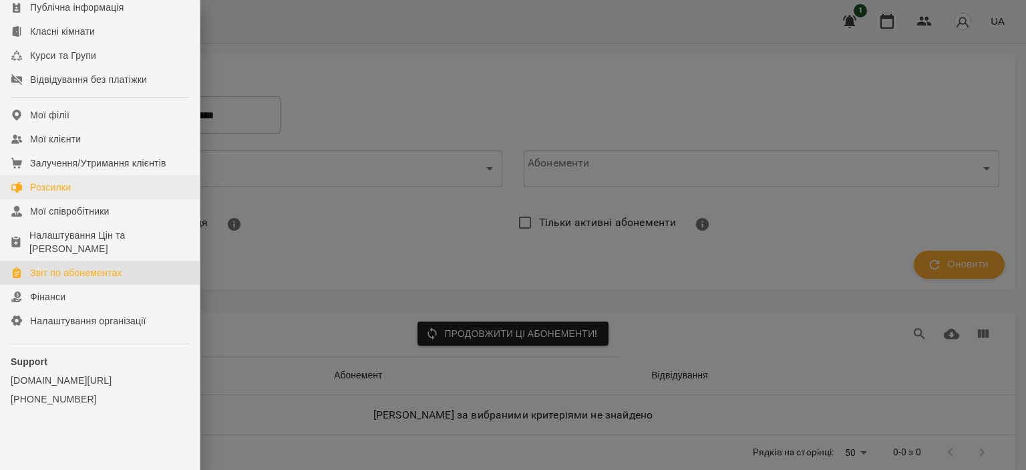
scroll to position [147, 0]
click at [83, 299] on link "Фінанси" at bounding box center [100, 297] width 200 height 24
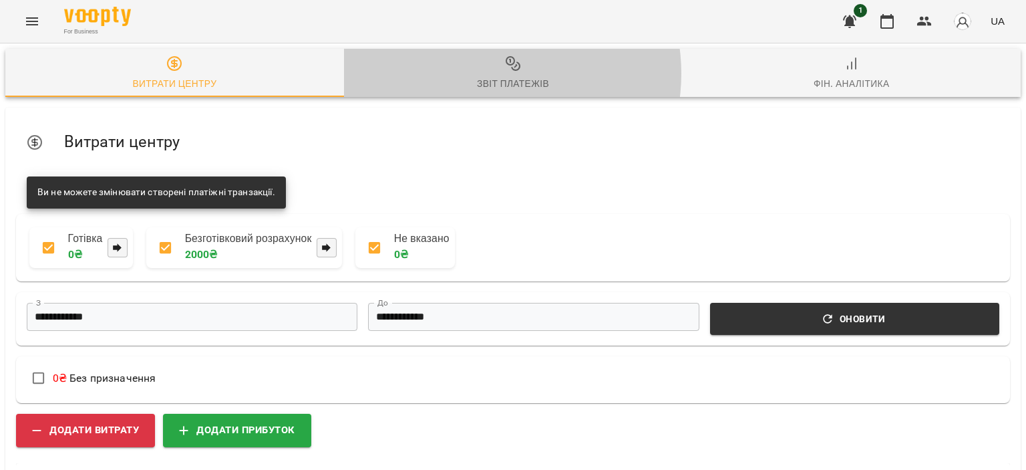
click at [489, 74] on span "Звіт платежів" at bounding box center [513, 73] width 323 height 36
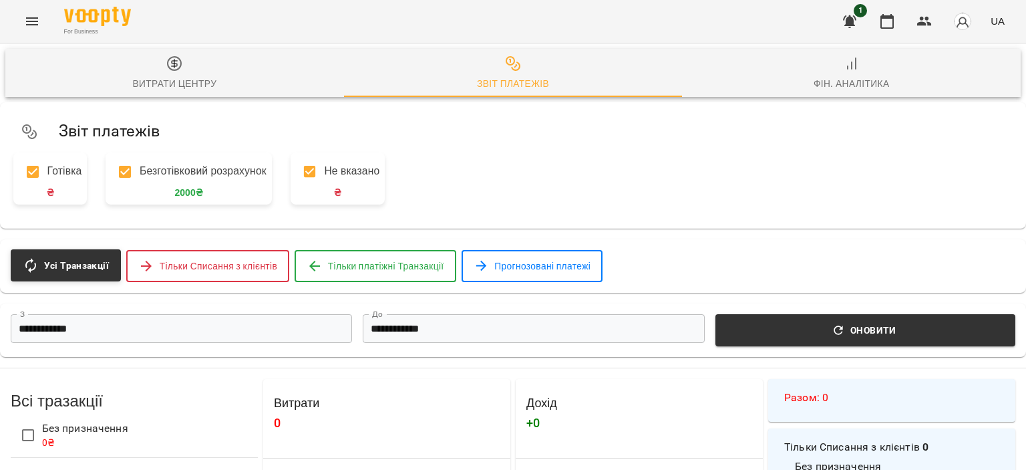
click at [869, 76] on div "Фін. Аналітика" at bounding box center [852, 84] width 76 height 16
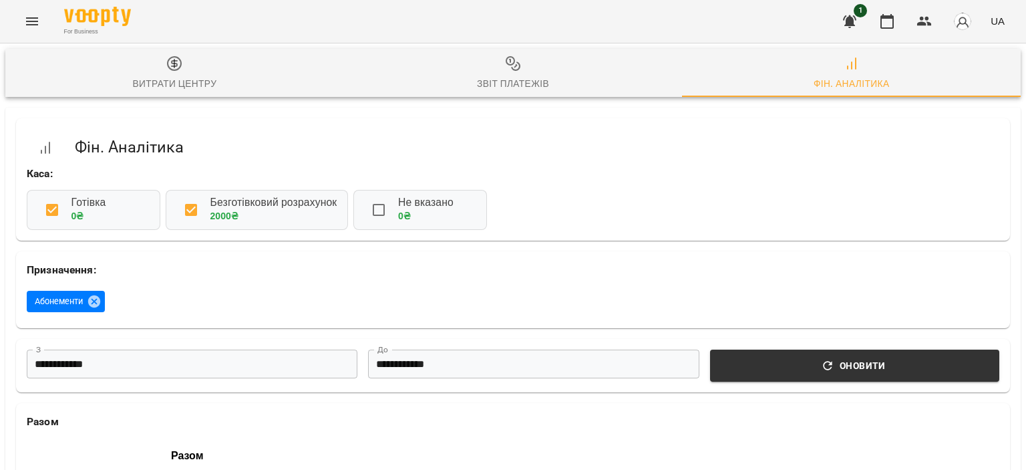
click at [172, 73] on span "Витрати центру" at bounding box center [174, 73] width 323 height 36
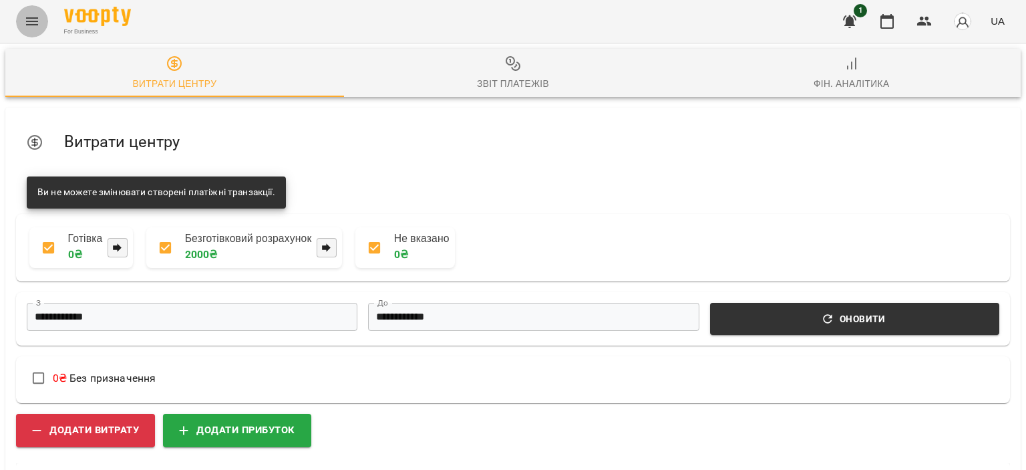
click at [37, 20] on icon "Menu" at bounding box center [32, 21] width 16 height 16
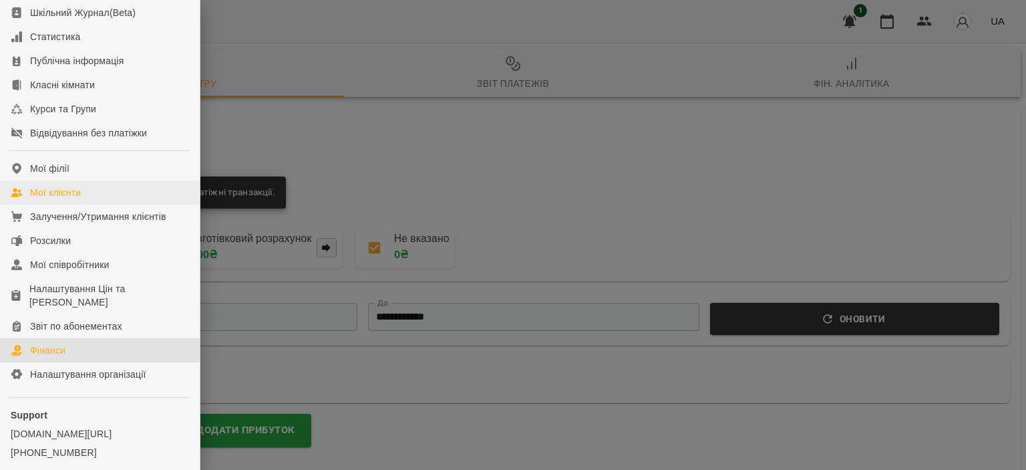
scroll to position [147, 0]
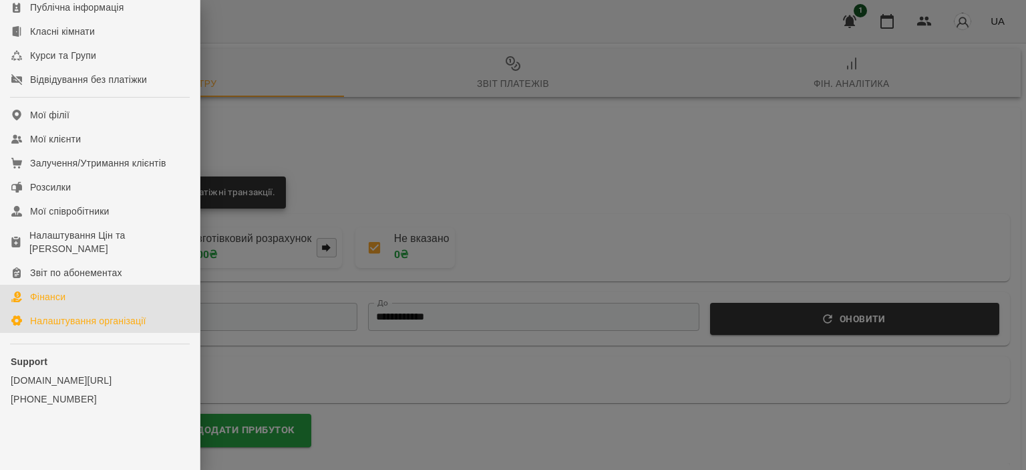
click at [99, 324] on div "Налаштування організації" at bounding box center [88, 320] width 116 height 13
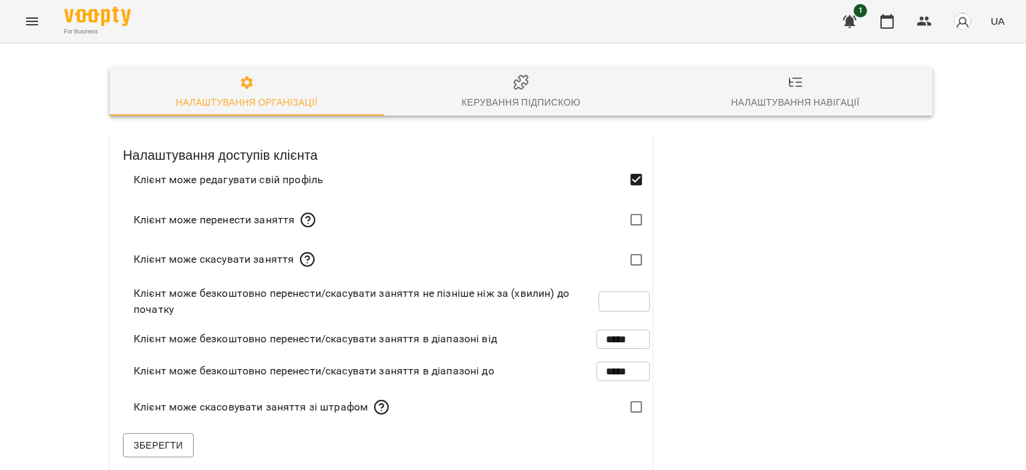
click at [537, 80] on span "Керування підпискою" at bounding box center [521, 92] width 259 height 36
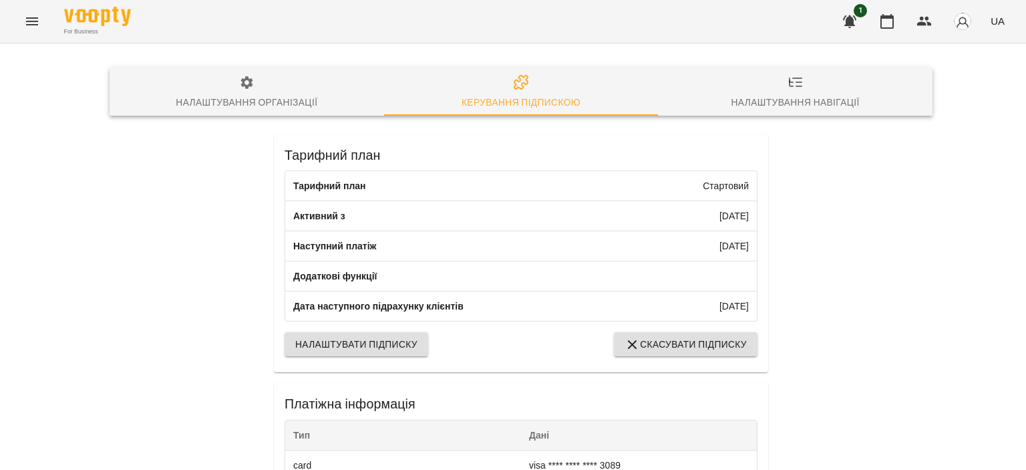
click at [803, 104] on div "Налаштування навігації" at bounding box center [796, 102] width 128 height 16
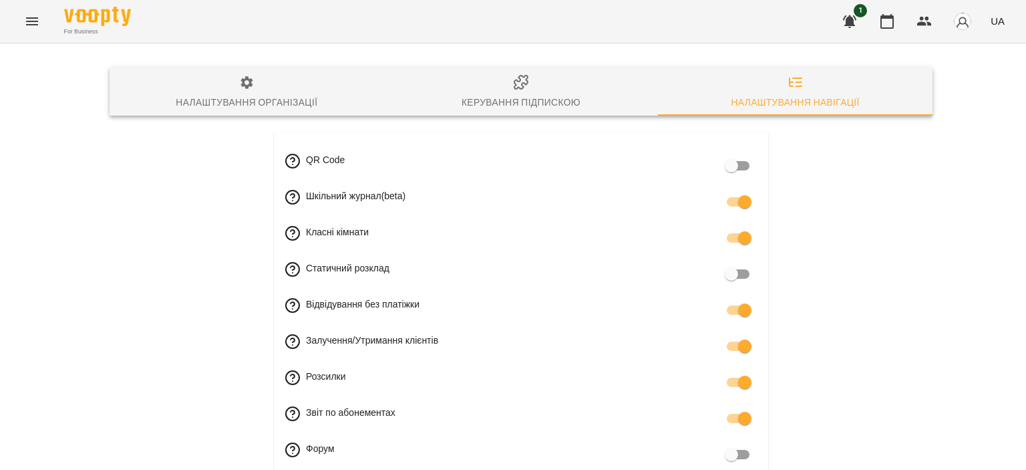
click at [254, 91] on span "Налаштування організації" at bounding box center [247, 93] width 259 height 36
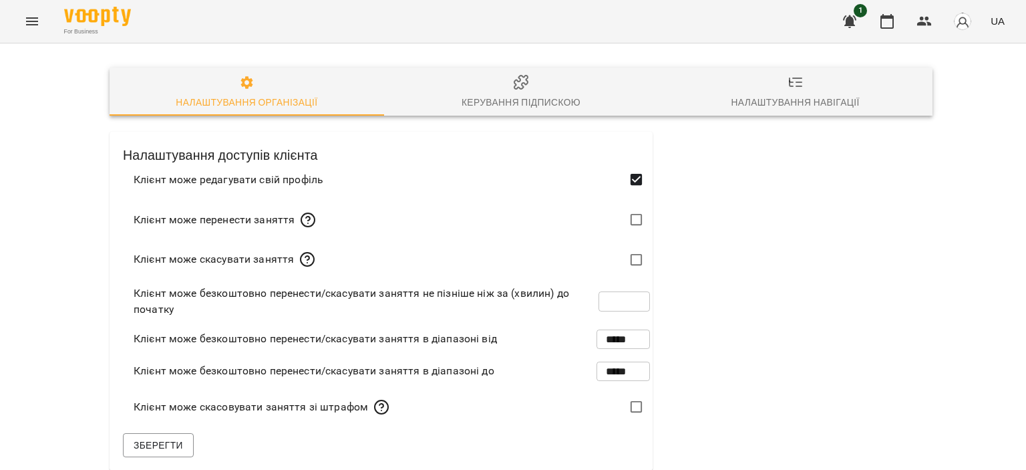
click at [33, 18] on icon "Menu" at bounding box center [32, 21] width 12 height 8
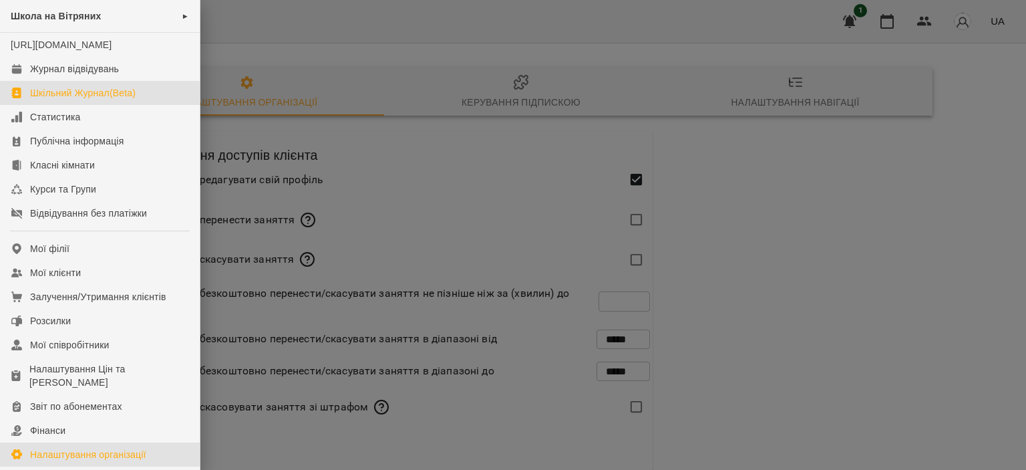
click at [104, 100] on div "Шкільний Журнал(Beta)" at bounding box center [83, 92] width 106 height 13
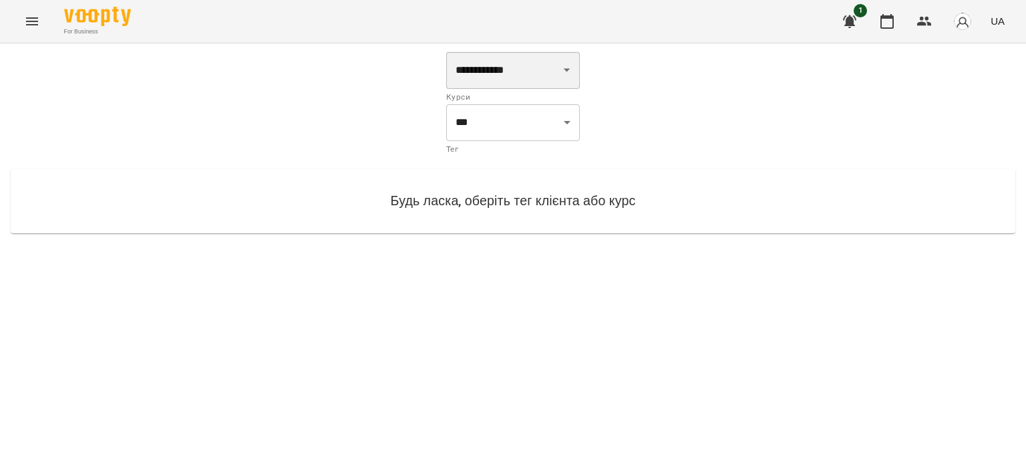
click at [545, 85] on select "**********" at bounding box center [513, 69] width 134 height 37
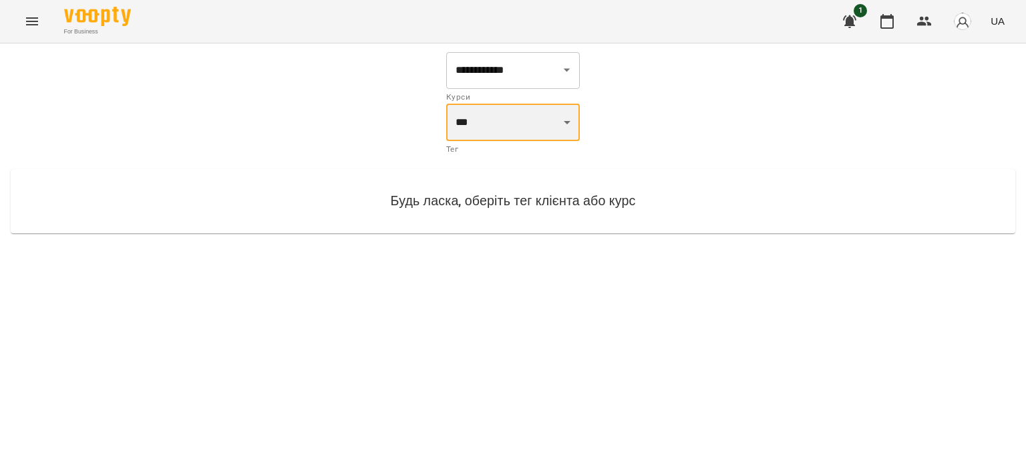
click at [484, 136] on select "*** ***" at bounding box center [513, 122] width 134 height 37
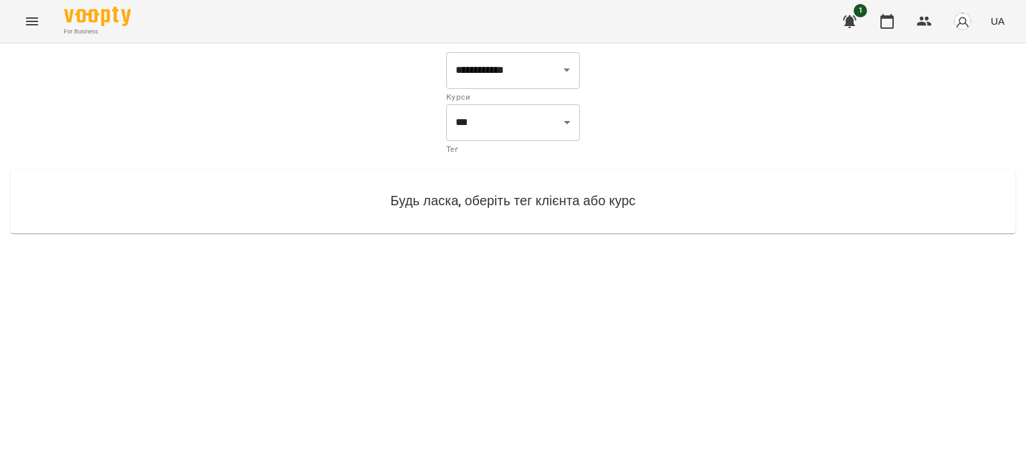
click at [473, 178] on div "Будь ласка, оберіть тег клієнта або курс" at bounding box center [513, 200] width 1005 height 63
click at [35, 25] on icon "Menu" at bounding box center [32, 21] width 12 height 8
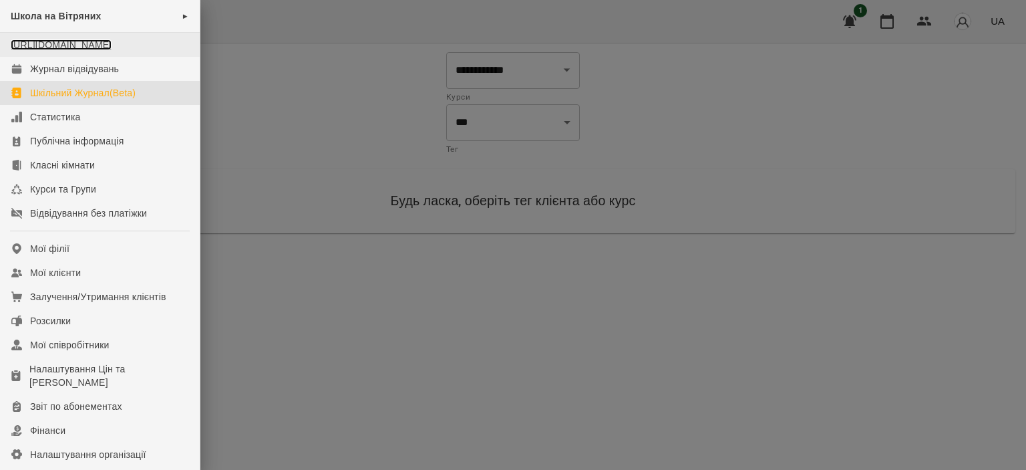
click at [102, 50] on link "[URL][DOMAIN_NAME]" at bounding box center [61, 44] width 101 height 11
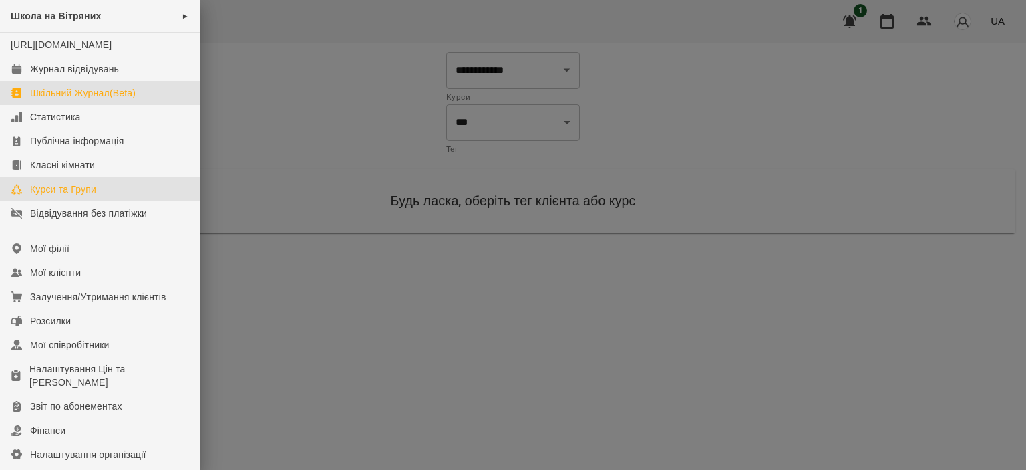
click at [45, 196] on div "Курси та Групи" at bounding box center [63, 188] width 66 height 13
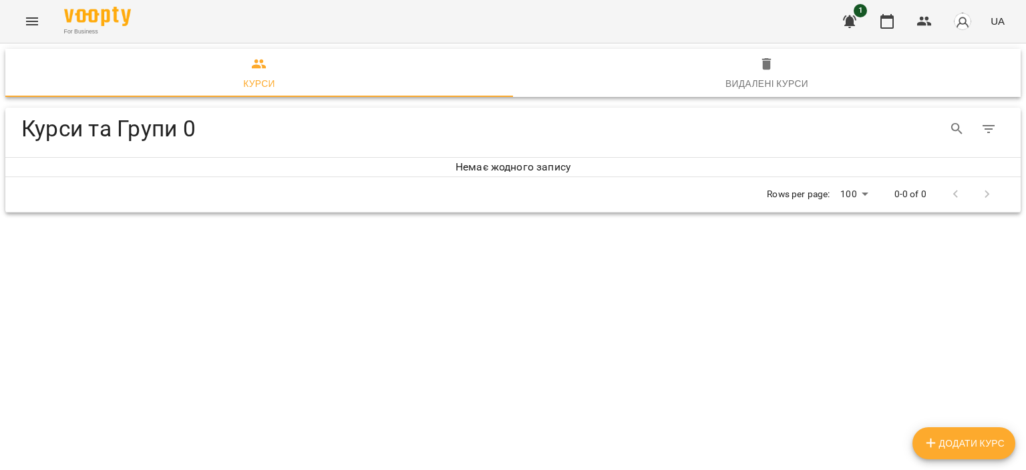
click at [41, 21] on button "Menu" at bounding box center [32, 21] width 32 height 32
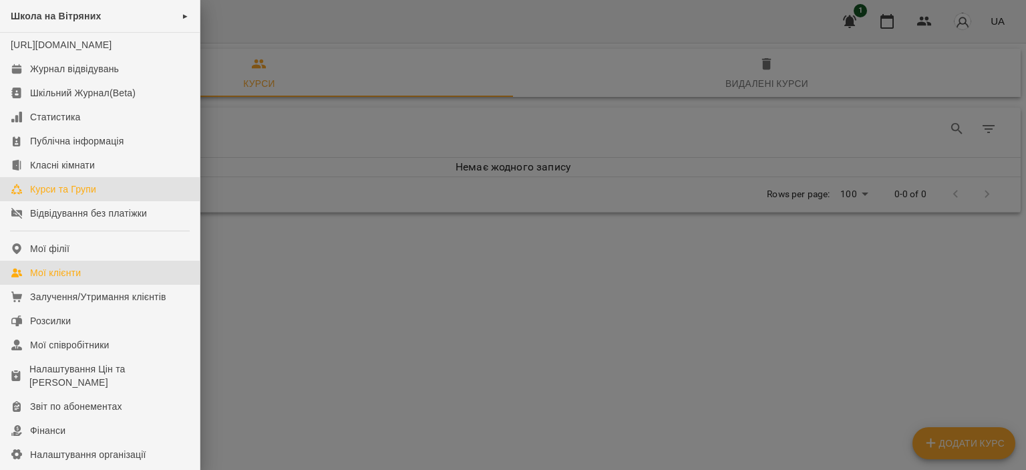
click at [53, 279] on div "Мої клієнти" at bounding box center [55, 272] width 51 height 13
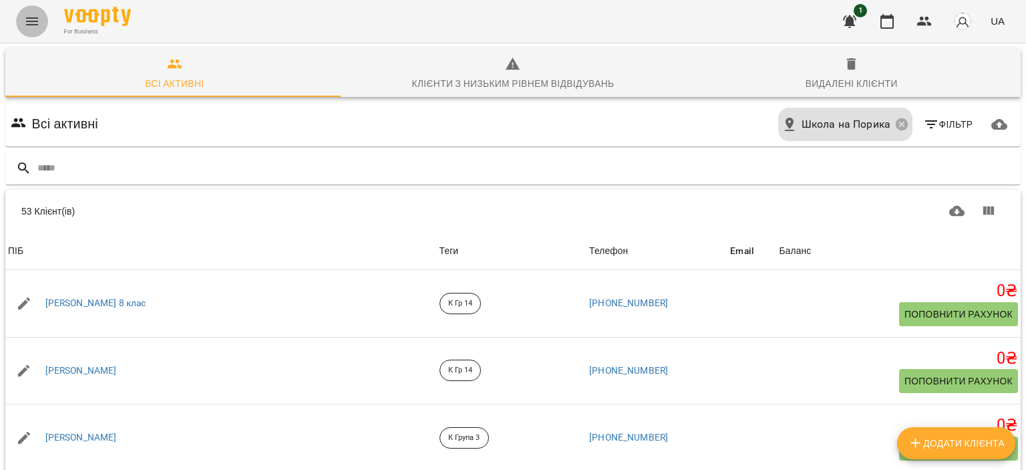
click at [29, 19] on icon "Menu" at bounding box center [32, 21] width 16 height 16
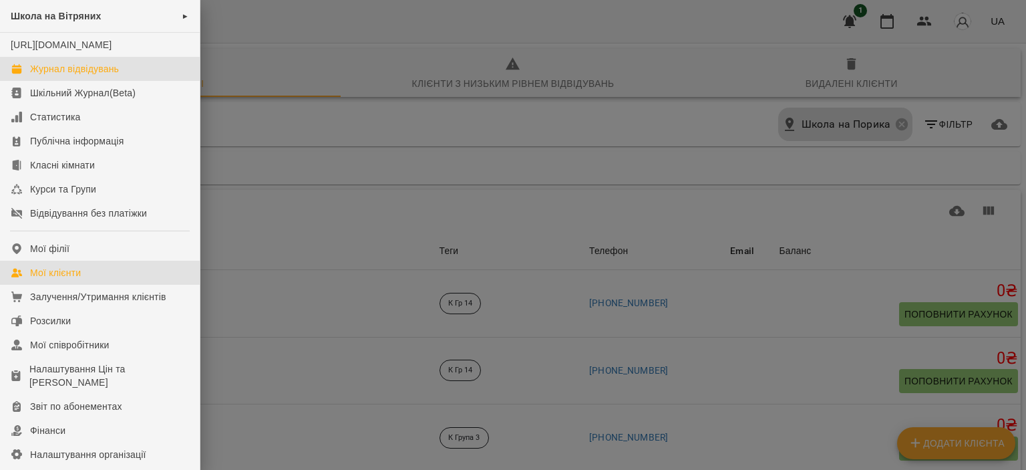
click at [99, 76] on div "Журнал відвідувань" at bounding box center [74, 68] width 89 height 13
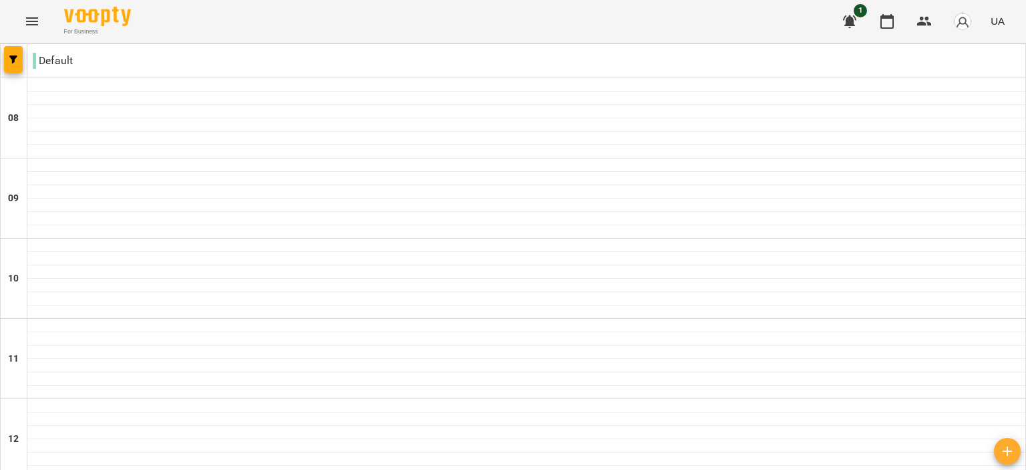
click at [30, 28] on icon "Menu" at bounding box center [32, 21] width 16 height 16
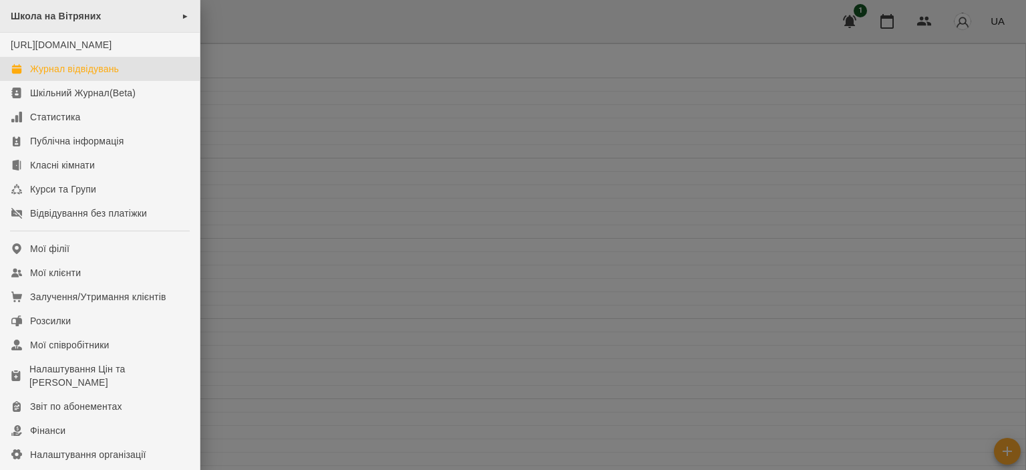
click at [63, 12] on span "Школа на Вітряних" at bounding box center [56, 16] width 90 height 11
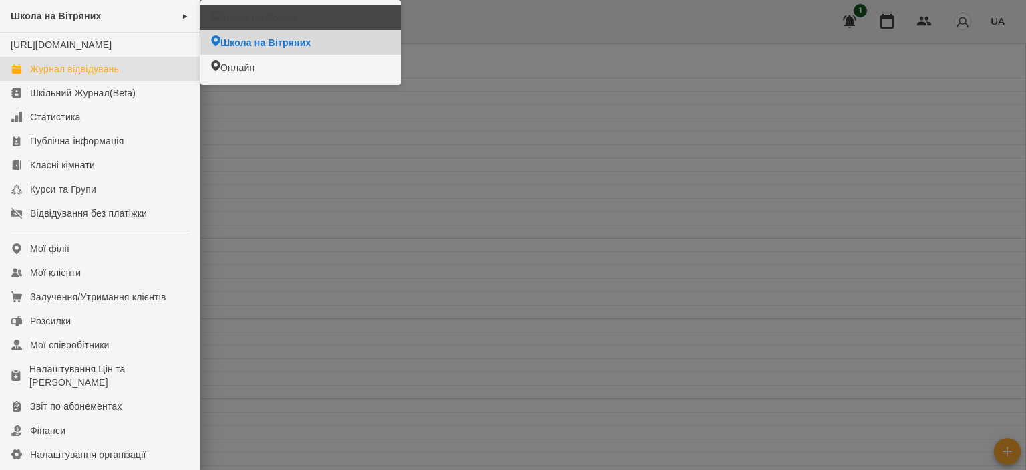
click at [297, 10] on li "Школа на Порика" at bounding box center [300, 17] width 200 height 25
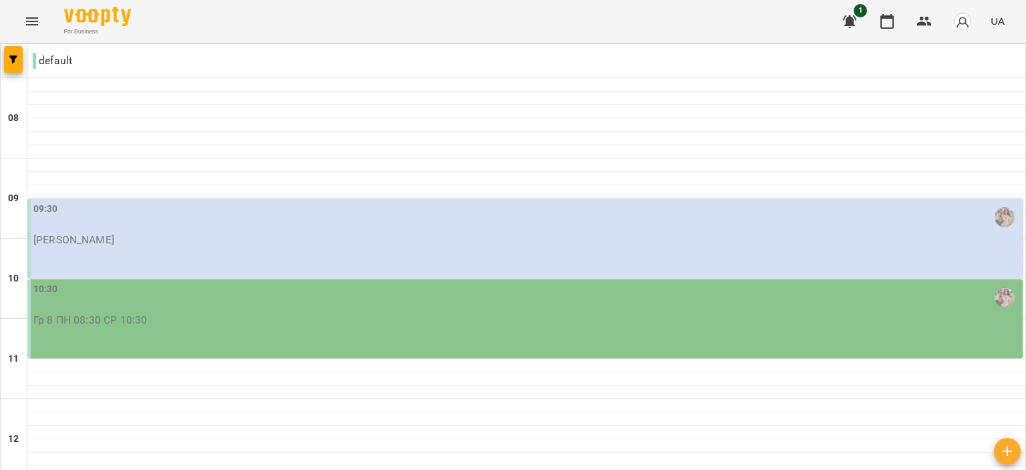
scroll to position [134, 0]
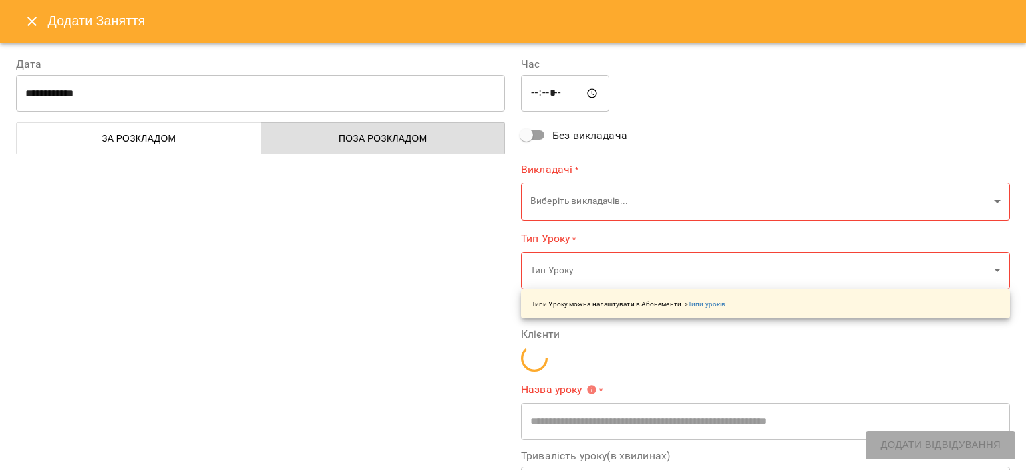
type input "**********"
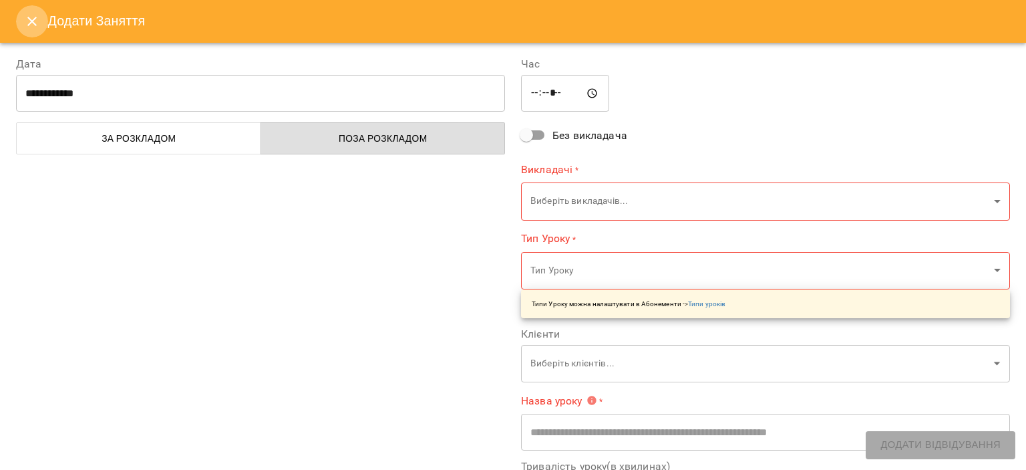
click at [34, 10] on button "Close" at bounding box center [32, 21] width 32 height 32
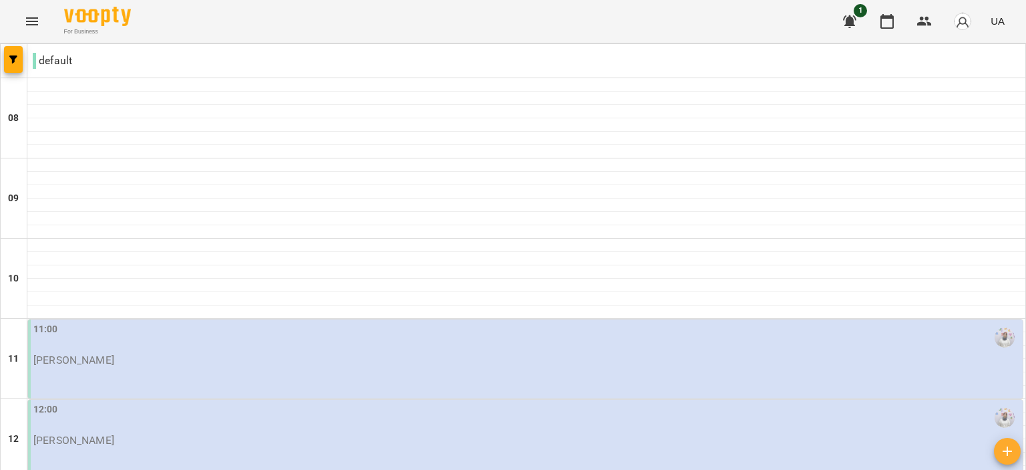
scroll to position [739, 0]
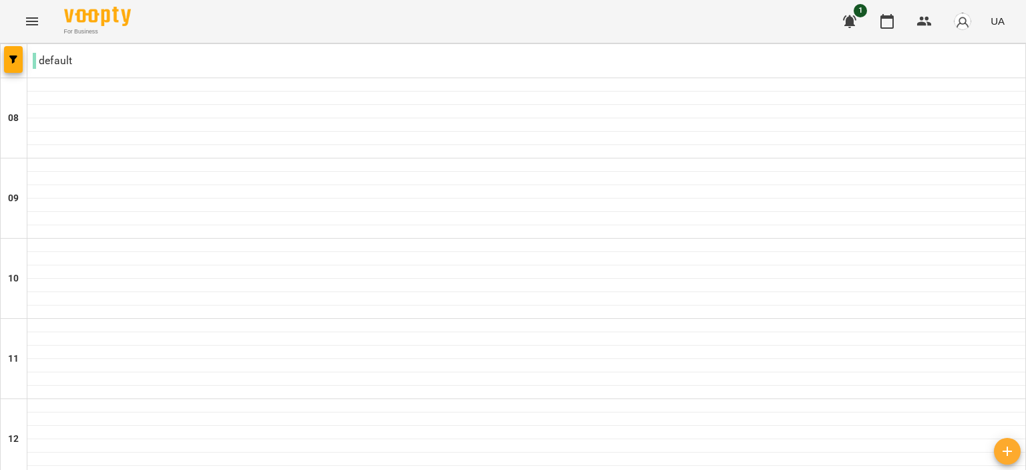
scroll to position [601, 0]
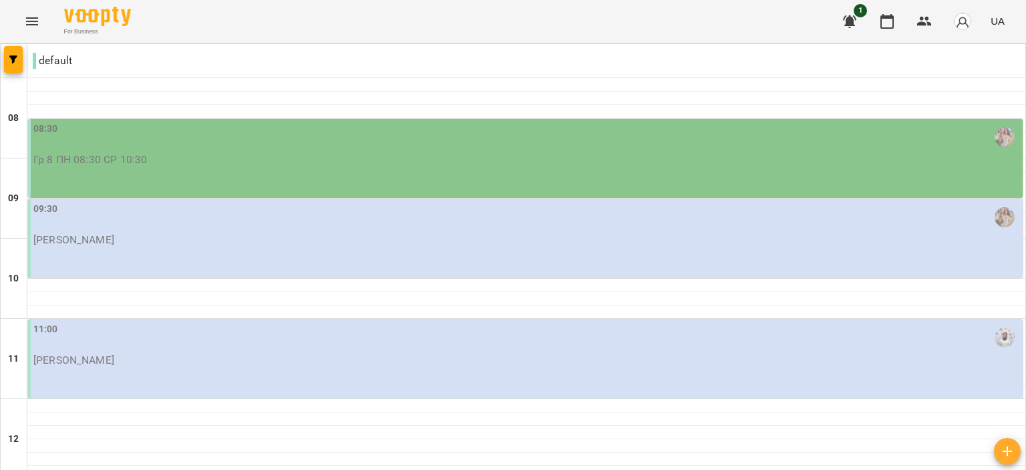
scroll to position [739, 0]
click at [27, 30] on button "Menu" at bounding box center [32, 21] width 32 height 32
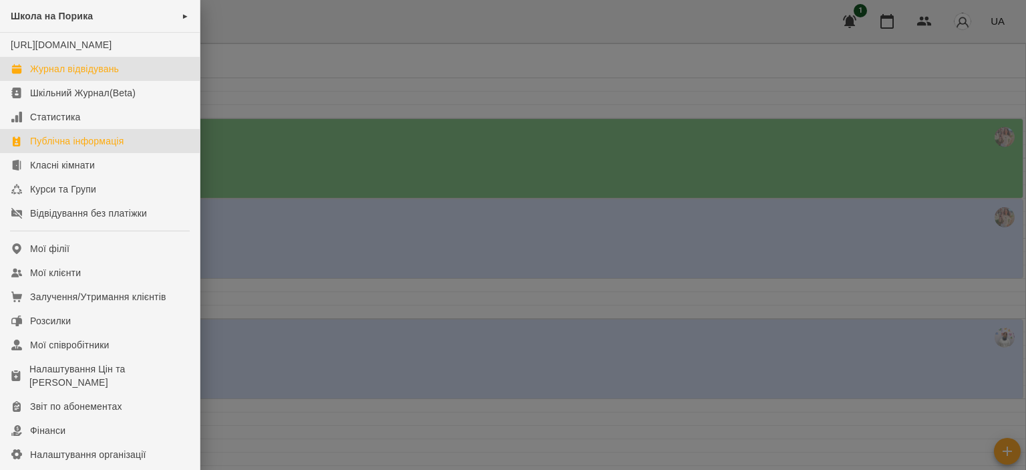
click at [40, 148] on div "Публічна інформація" at bounding box center [77, 140] width 94 height 13
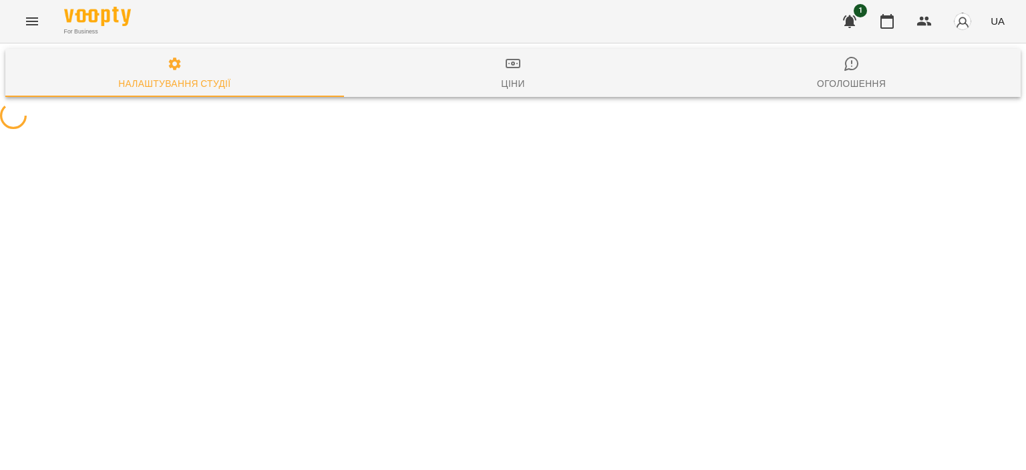
select select "**"
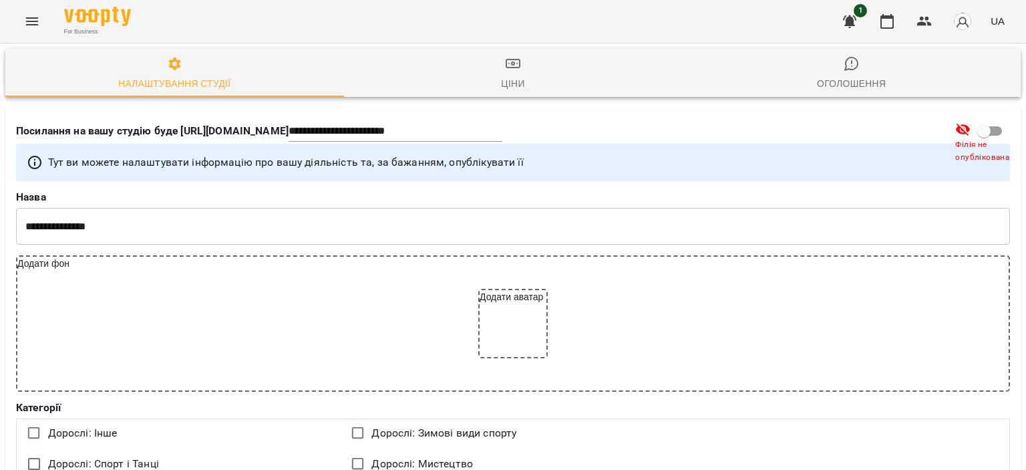
scroll to position [598, 0]
